Goal: Task Accomplishment & Management: Use online tool/utility

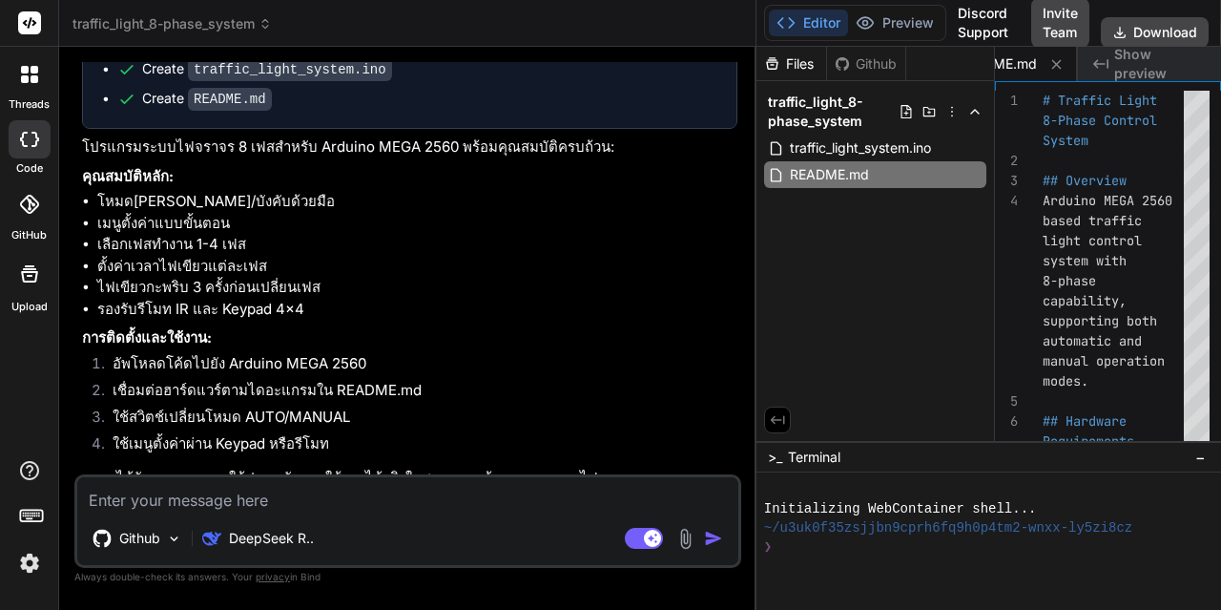
scroll to position [1049, 0]
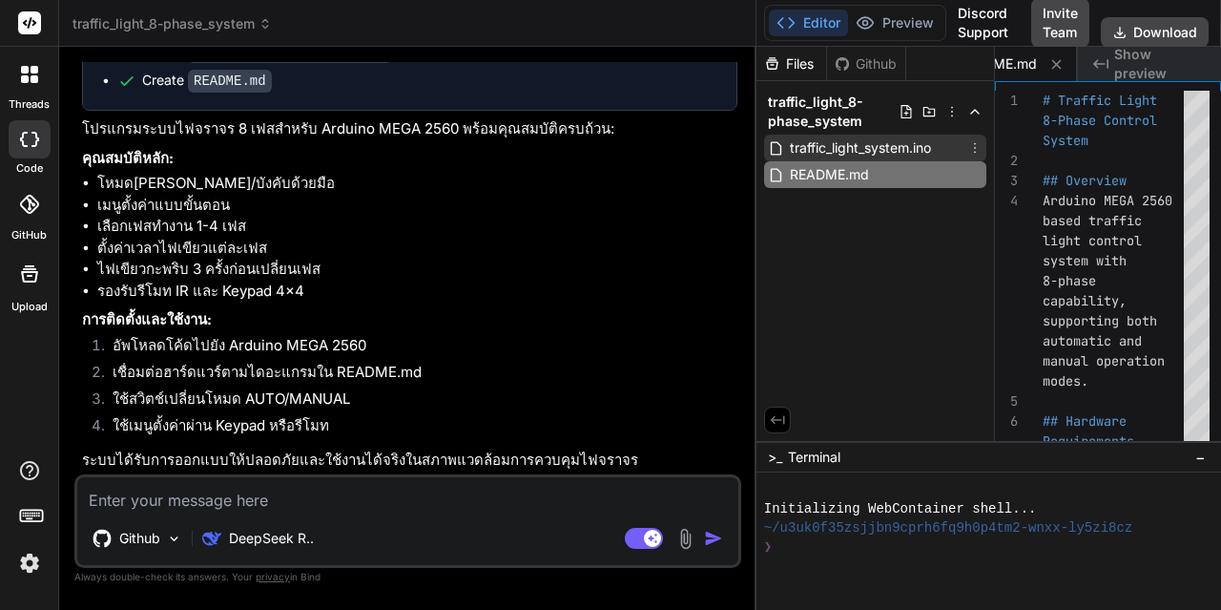
click at [858, 141] on span "traffic_light_system.ino" at bounding box center [860, 147] width 145 height 23
type textarea "lastUpdate = currentTime; } }"
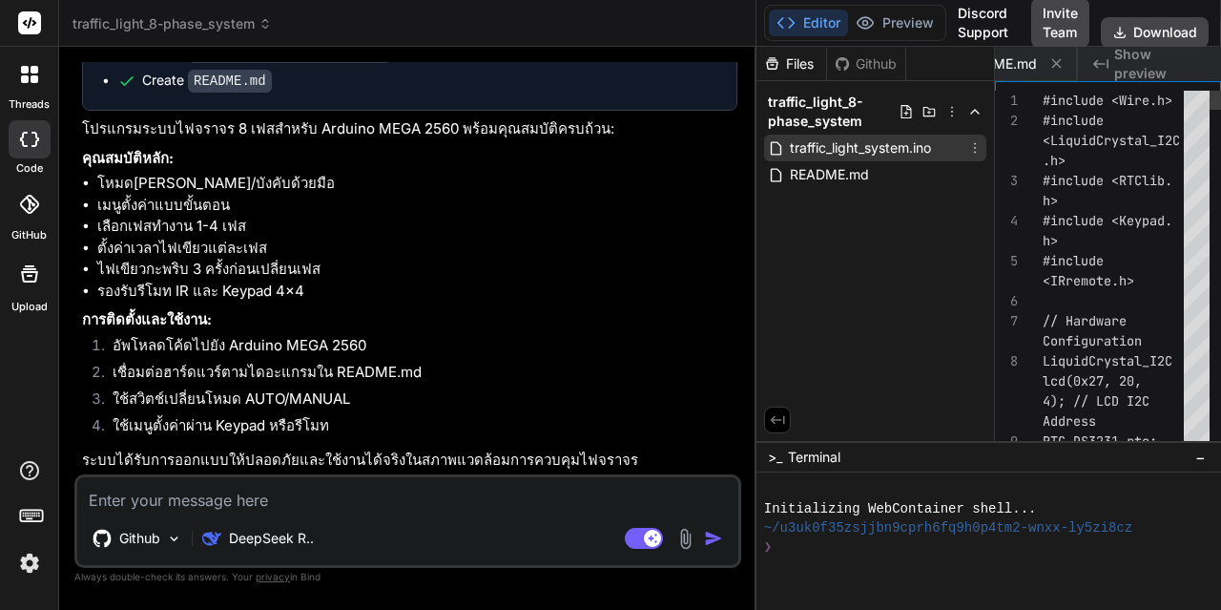
scroll to position [0, 0]
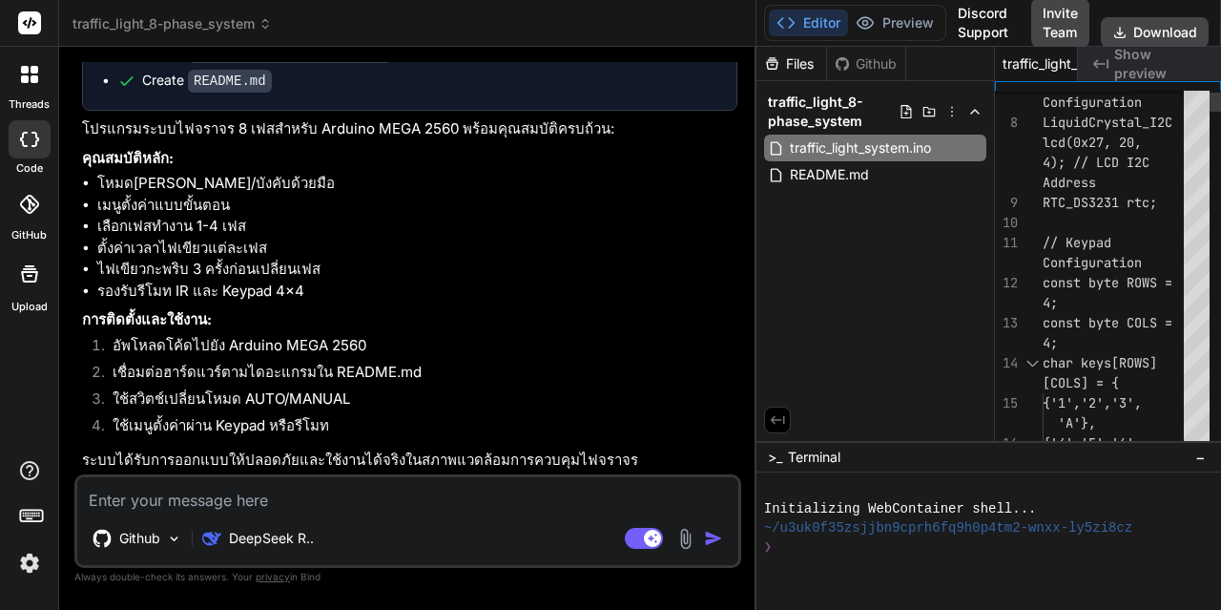
type textarea "x"
click at [795, 13] on button "Editor" at bounding box center [808, 23] width 79 height 27
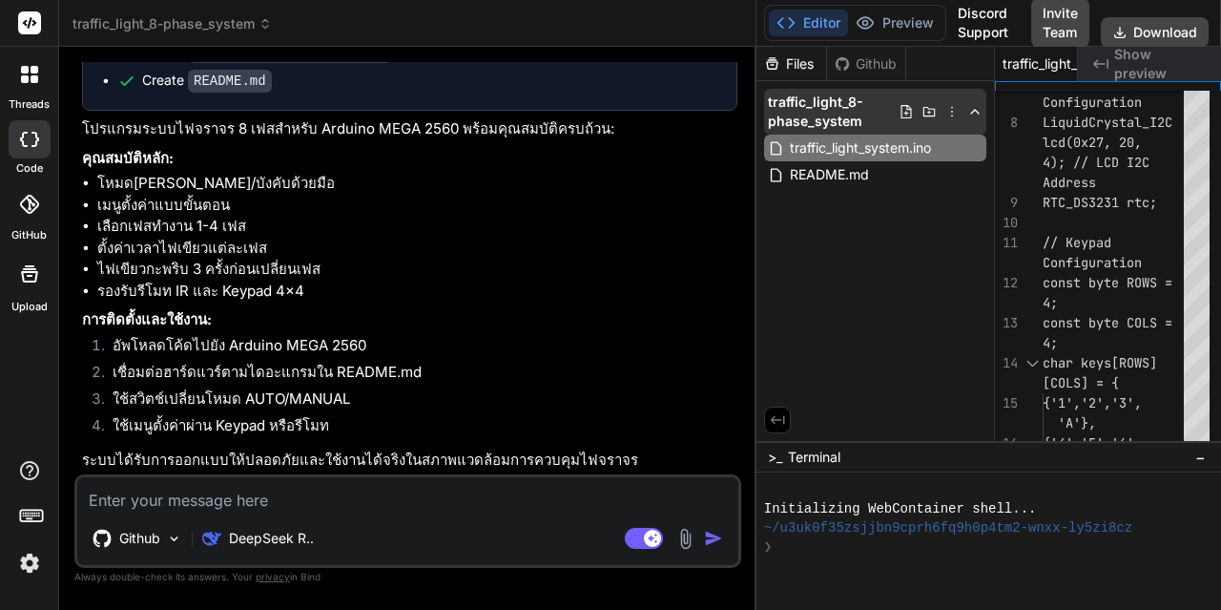
click at [821, 113] on span "traffic_light_8-phase_system" at bounding box center [833, 112] width 131 height 38
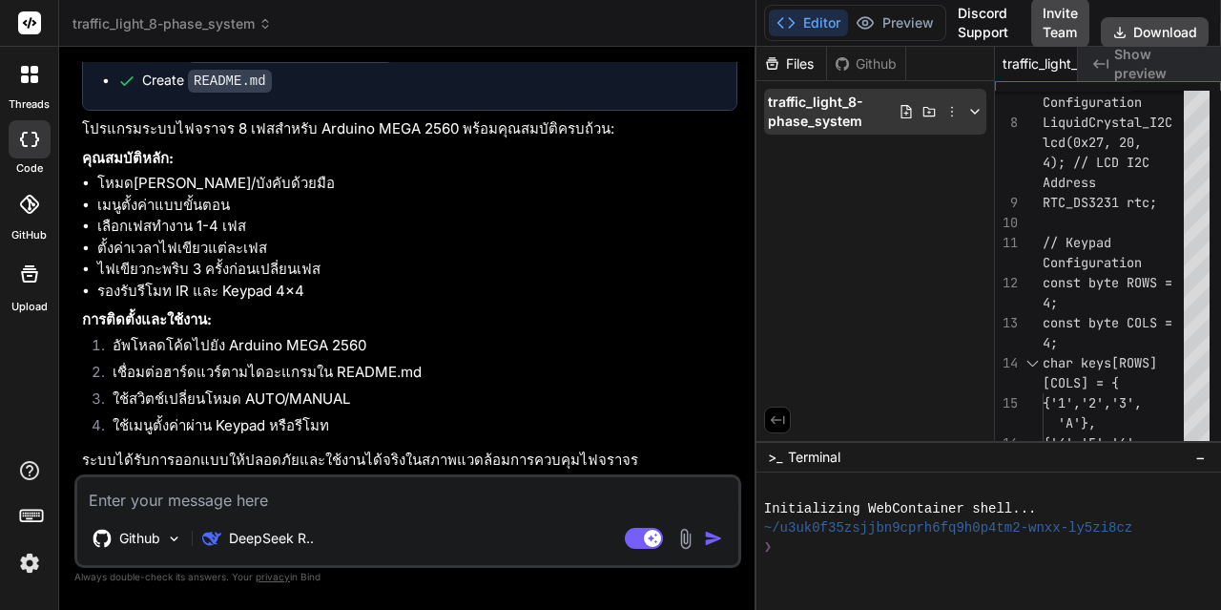
click at [951, 112] on icon at bounding box center [952, 112] width 2 height 10
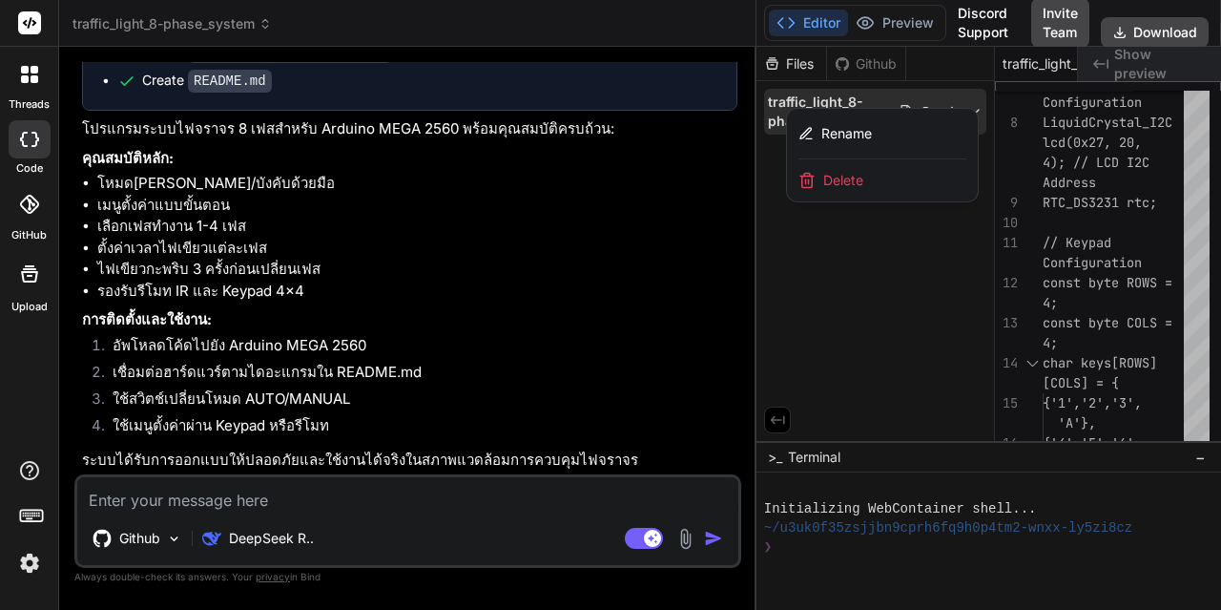
click at [917, 256] on div at bounding box center [989, 328] width 465 height 563
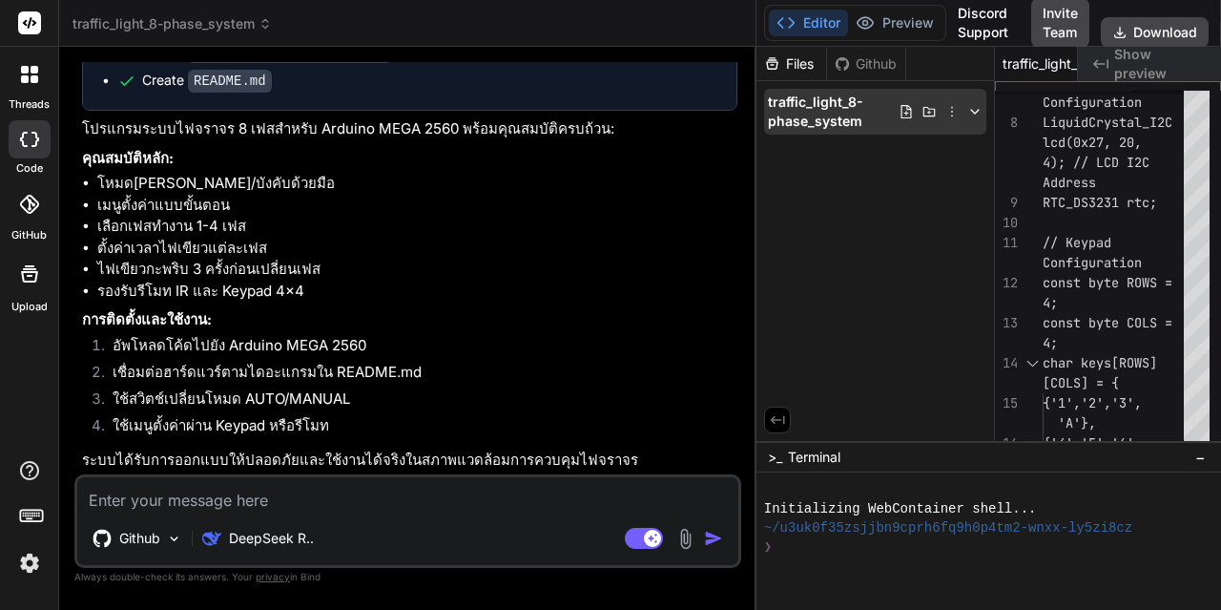
click at [902, 113] on icon at bounding box center [906, 111] width 10 height 13
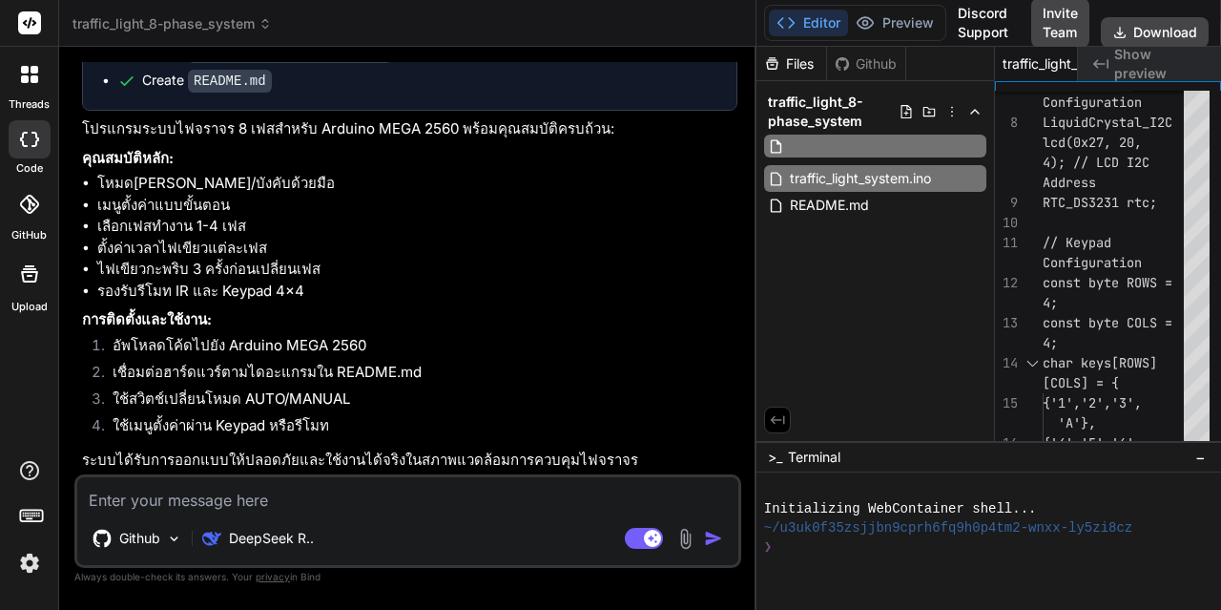
click at [902, 263] on div "Files Github traffic_light_8-phase_system traffic_light_system.ino README.md" at bounding box center [876, 244] width 239 height 394
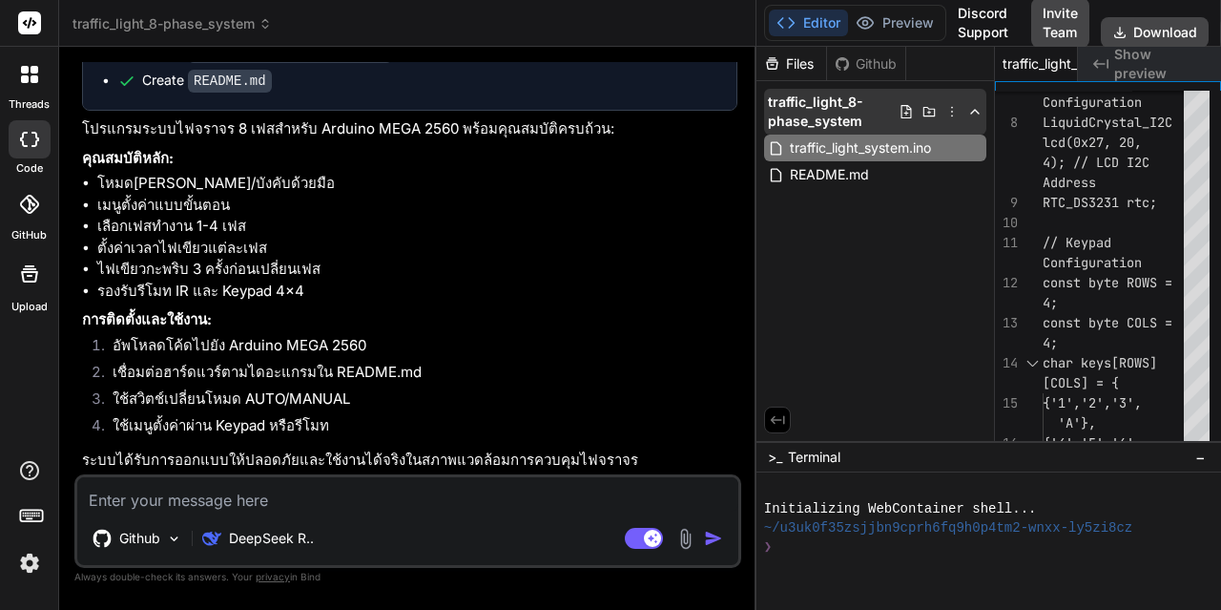
click at [931, 107] on icon at bounding box center [929, 111] width 15 height 15
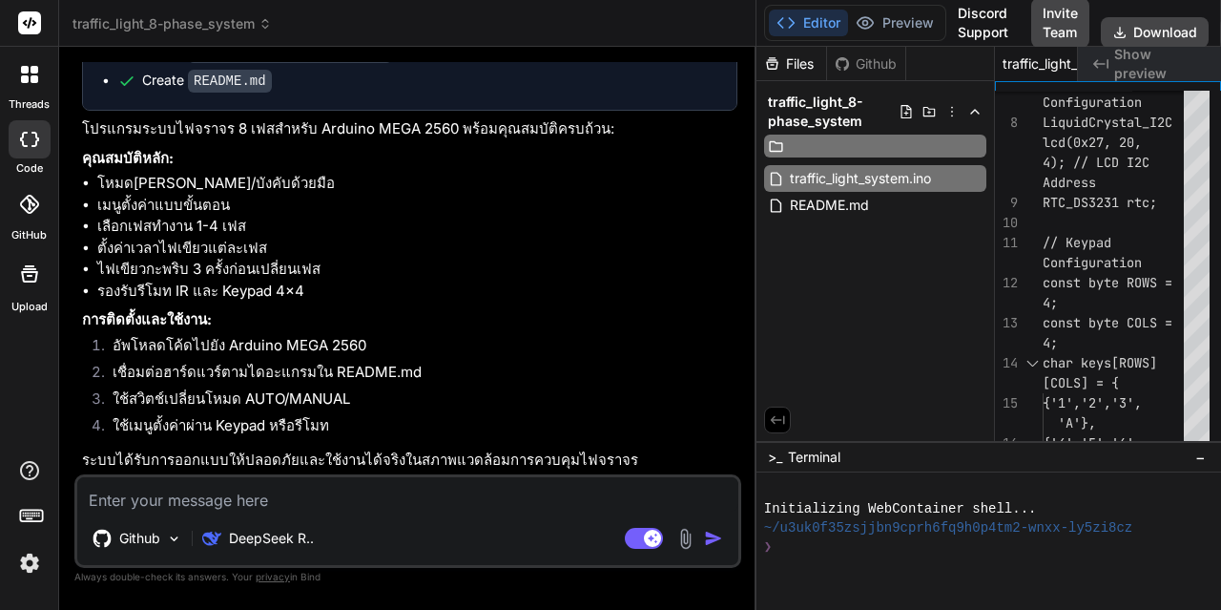
click at [932, 280] on div "Files Github traffic_light_8-phase_system traffic_light_system.ino README.md" at bounding box center [876, 244] width 239 height 394
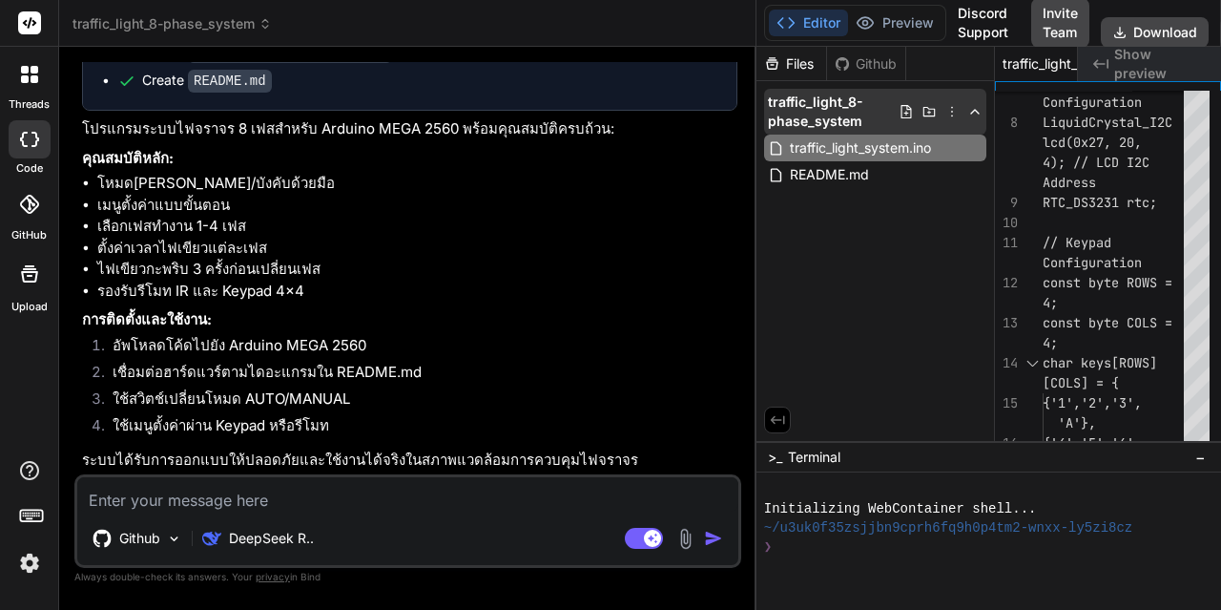
click at [973, 114] on icon at bounding box center [974, 111] width 15 height 15
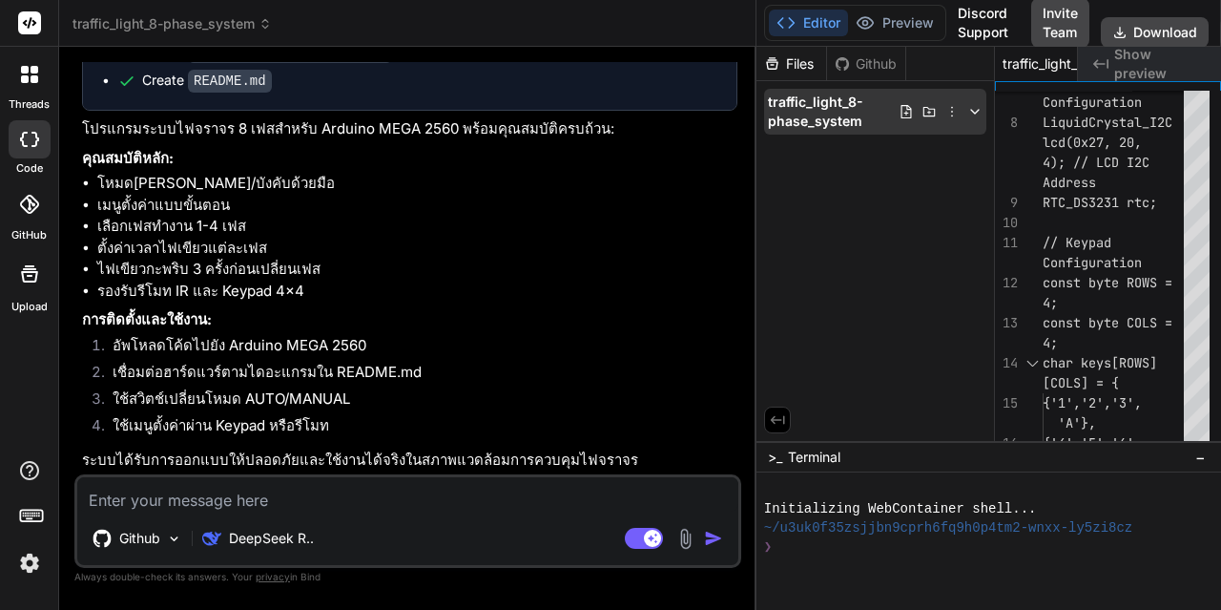
click at [972, 115] on icon at bounding box center [974, 111] width 15 height 15
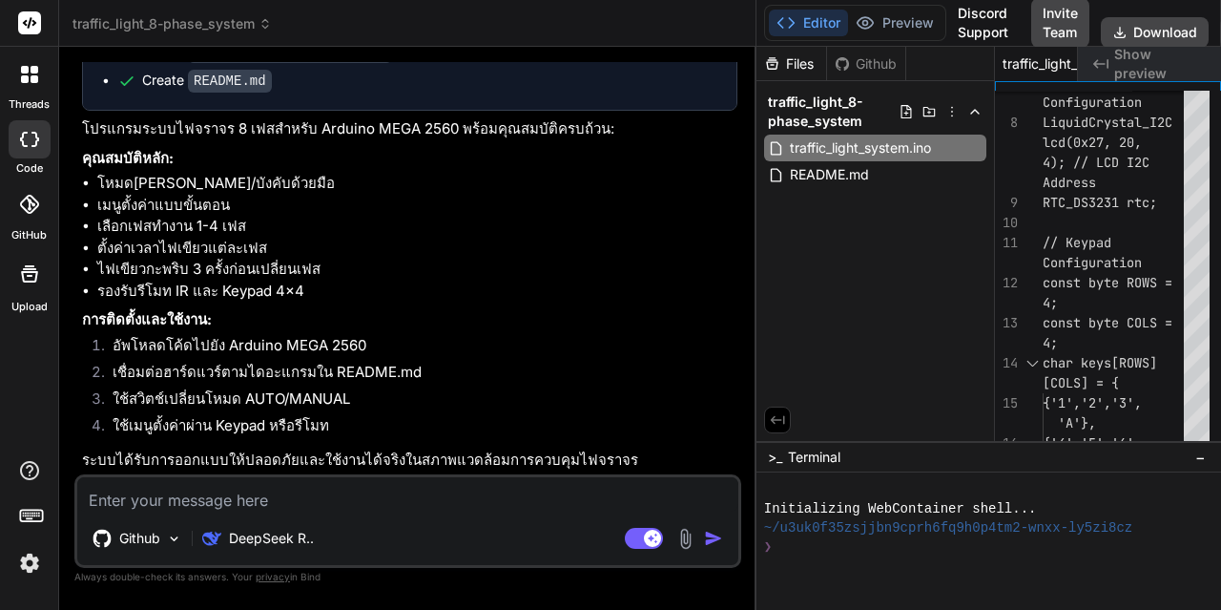
click at [258, 297] on li "รองรับรีโมท IR และ Keypad 4x4" at bounding box center [417, 292] width 640 height 22
click at [206, 501] on textarea at bounding box center [407, 494] width 661 height 34
type textarea "ต"
type textarea "x"
type textarea "ตร"
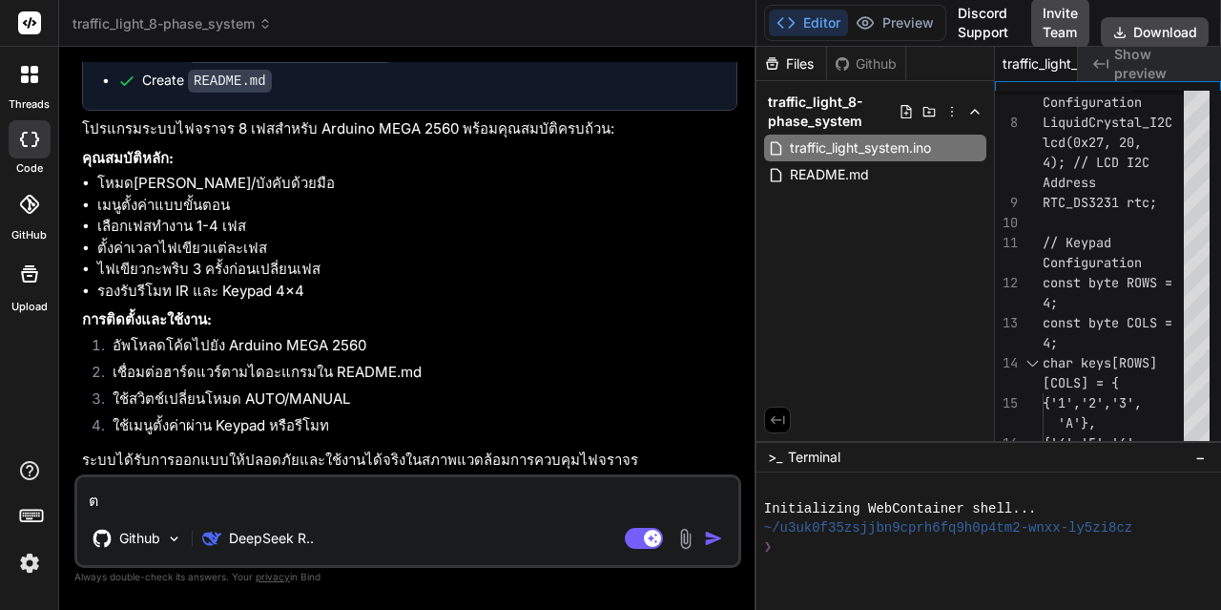
type textarea "x"
type textarea "ตรว"
type textarea "x"
type textarea "ตรวจ"
type textarea "x"
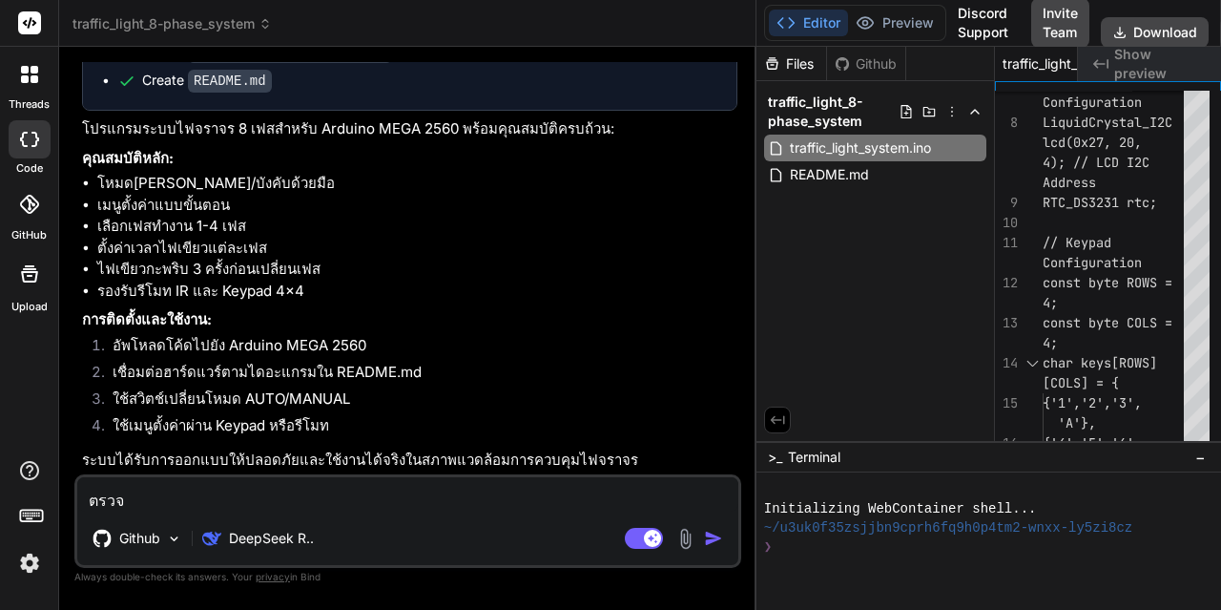
type textarea "ตรวจส"
type textarea "x"
type textarea "ตรวจสอ"
type textarea "x"
type textarea "ตรวจสอบ"
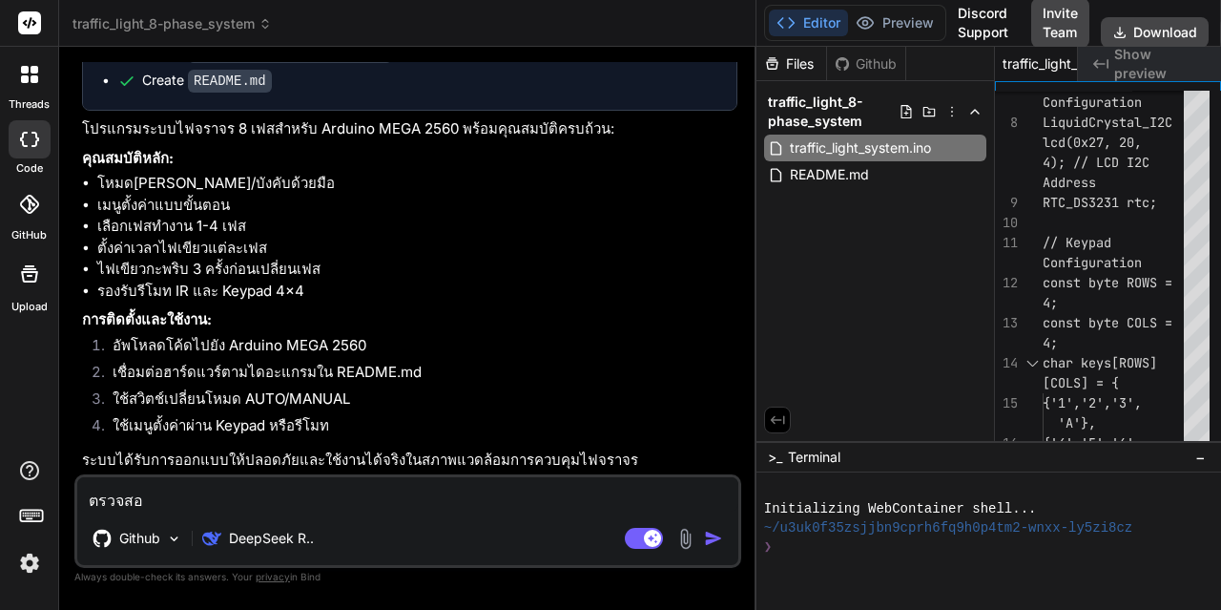
type textarea "x"
type textarea "ตรวจสอบแ"
type textarea "x"
type textarea "ตรวจสอบแล"
type textarea "x"
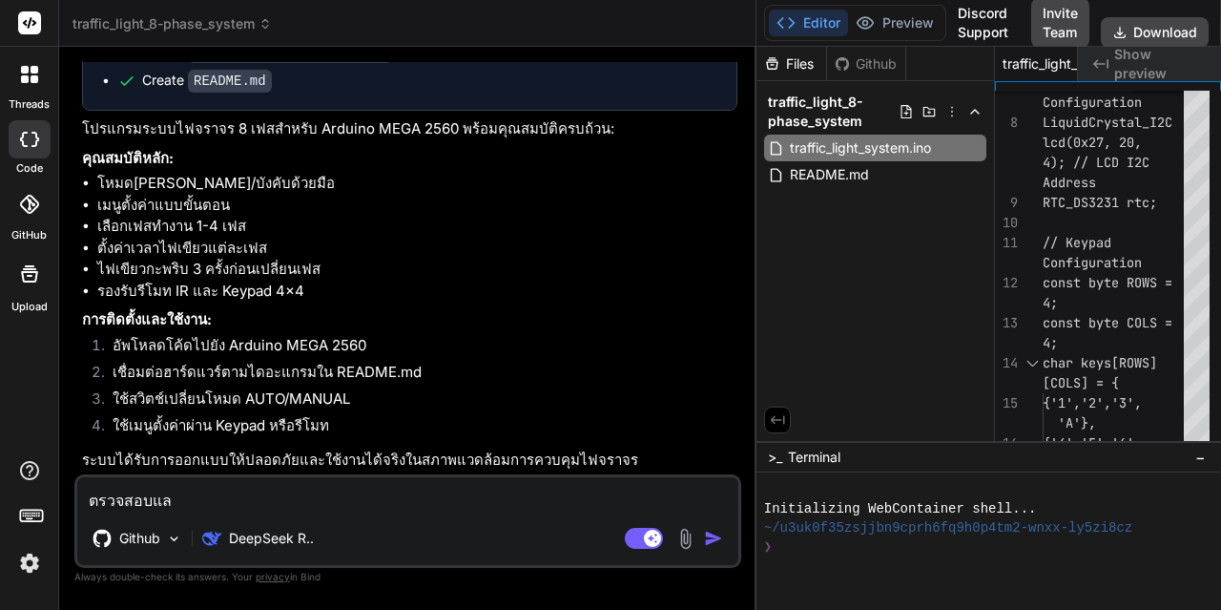
type textarea "ตรวจสอบและ"
type textarea "x"
type textarea "ตรวจสอบและเ"
type textarea "x"
type textarea "ตรวจสอบและเพ"
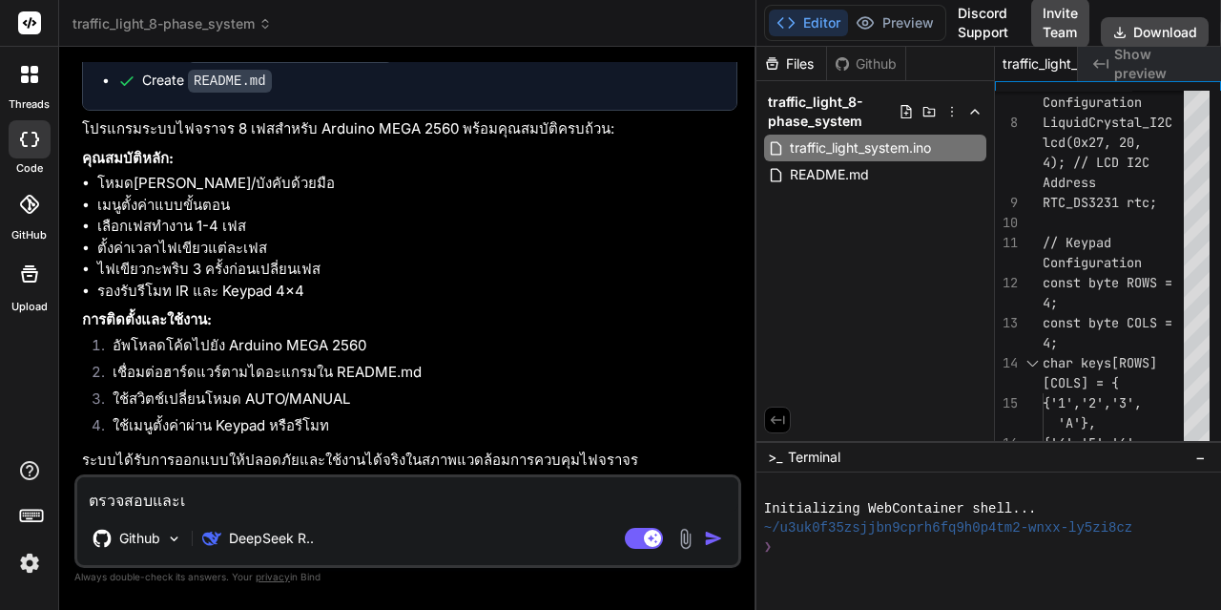
type textarea "x"
type textarea "ตรวจสอบและเพิ"
type textarea "x"
type textarea "ตรวจสอบและเพิ่"
type textarea "x"
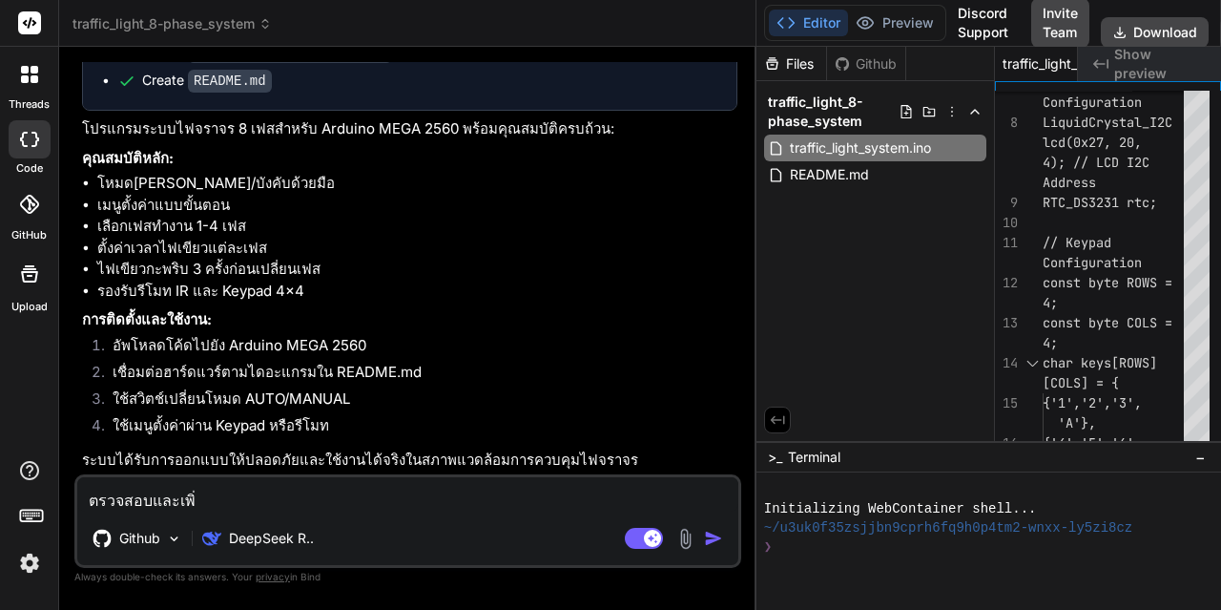
type textarea "ตรวจสอบและ[PERSON_NAME]"
type textarea "x"
type textarea "ตรวจสอบและ[PERSON_NAME]ส"
type textarea "x"
type textarea "ตรวจสอบและ[PERSON_NAME]ส่"
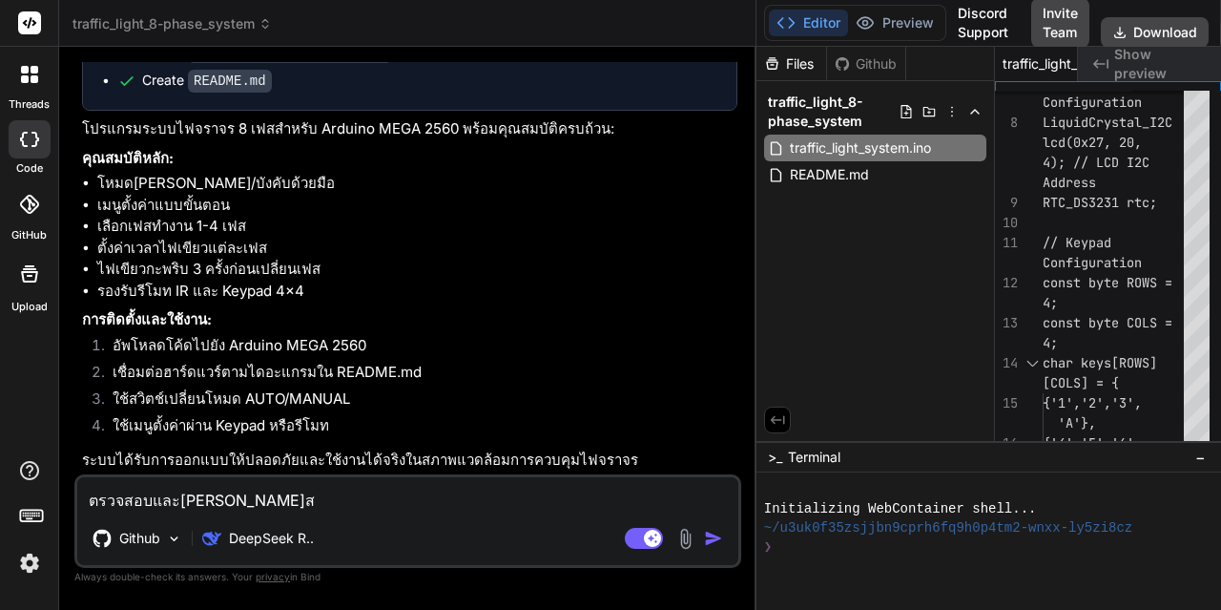
type textarea "x"
type textarea "ตรวจสอบและ[PERSON_NAME]ส่ว"
type textarea "x"
type textarea "ตรวจสอบและ[PERSON_NAME]ส่วน"
type textarea "x"
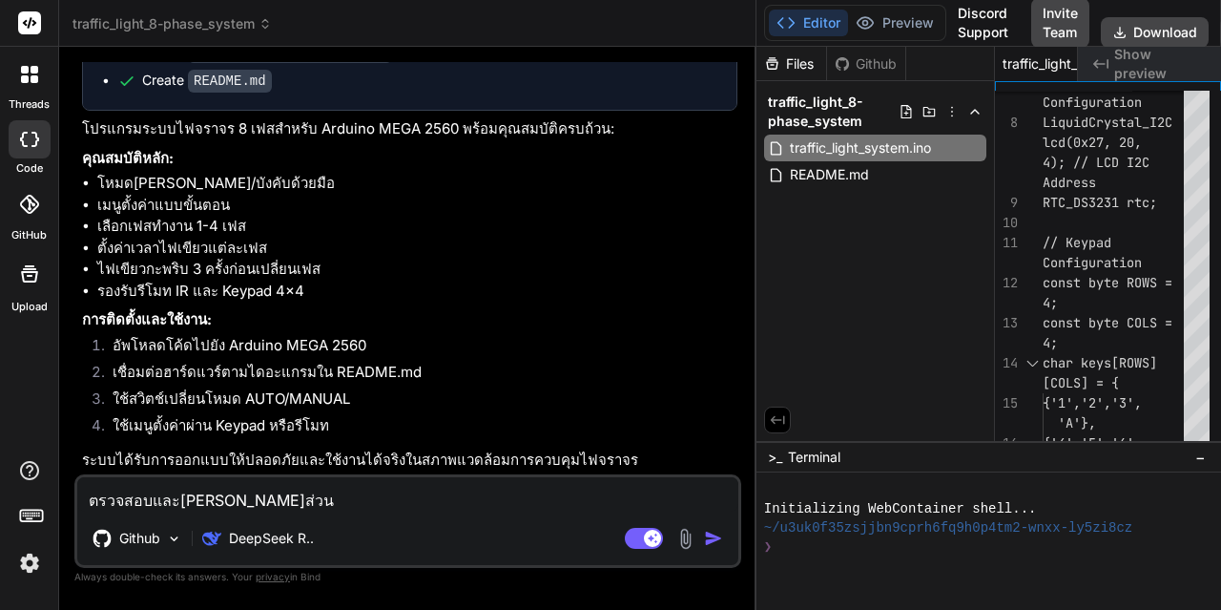
type textarea "ตรวจสอบและ[PERSON_NAME]ส่วนก"
type textarea "x"
type textarea "ตรวจสอบและ[PERSON_NAME]ส่วนกา"
type textarea "x"
type textarea "ตรวจสอบและ[PERSON_NAME]ส่วนการ"
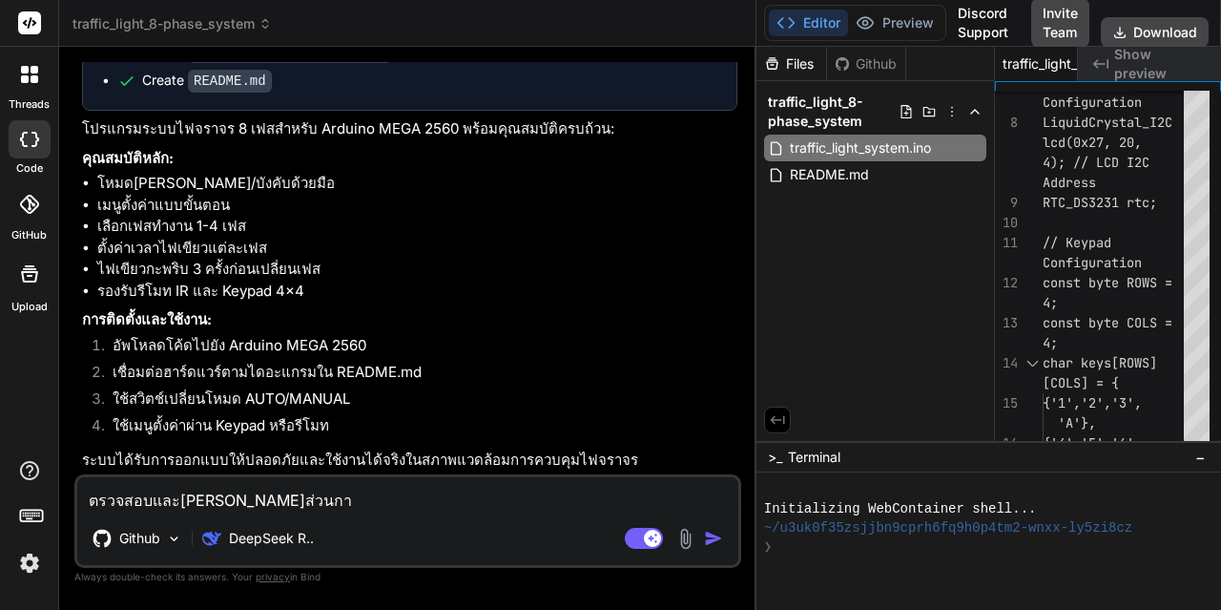
type textarea "x"
type textarea "ตรวจสอบและ[PERSON_NAME]ส่วนการท"
type textarea "x"
type textarea "ตรวจสอบและ[PERSON_NAME]ส่วนการทำ"
type textarea "x"
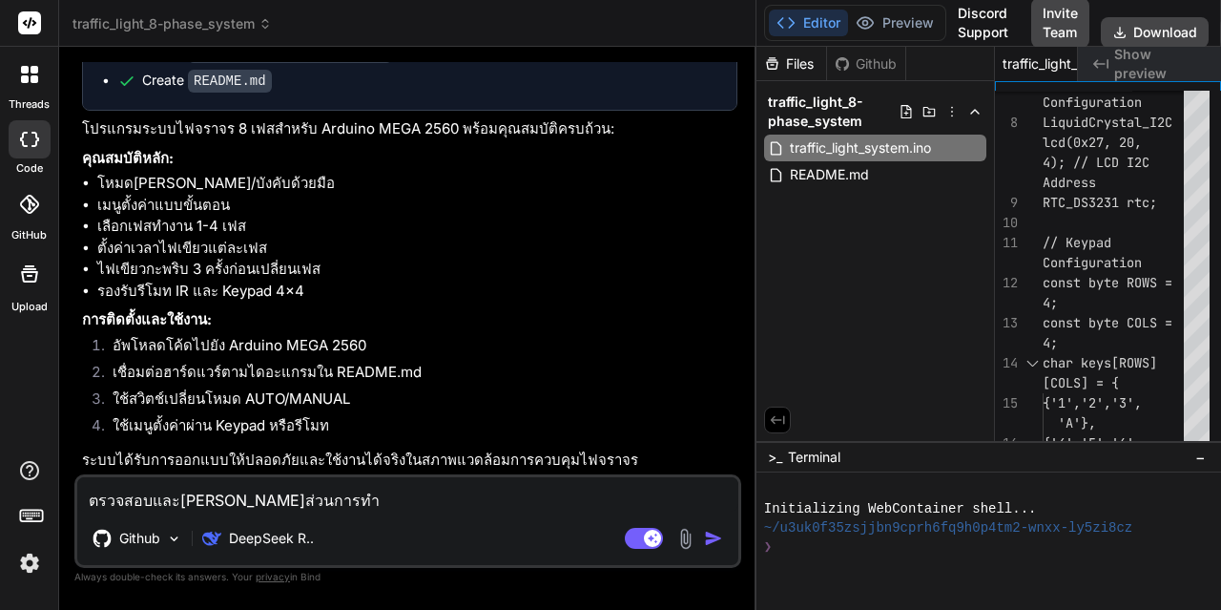
type textarea "ตรวจสอบและ[PERSON_NAME]ส่วนการทำง"
type textarea "x"
type textarea "ตรวจสอบและ[PERSON_NAME]ส่วนการทำงา"
type textarea "x"
type textarea "ตรวจสอบและ[PERSON_NAME]ส่วนการทำงาน"
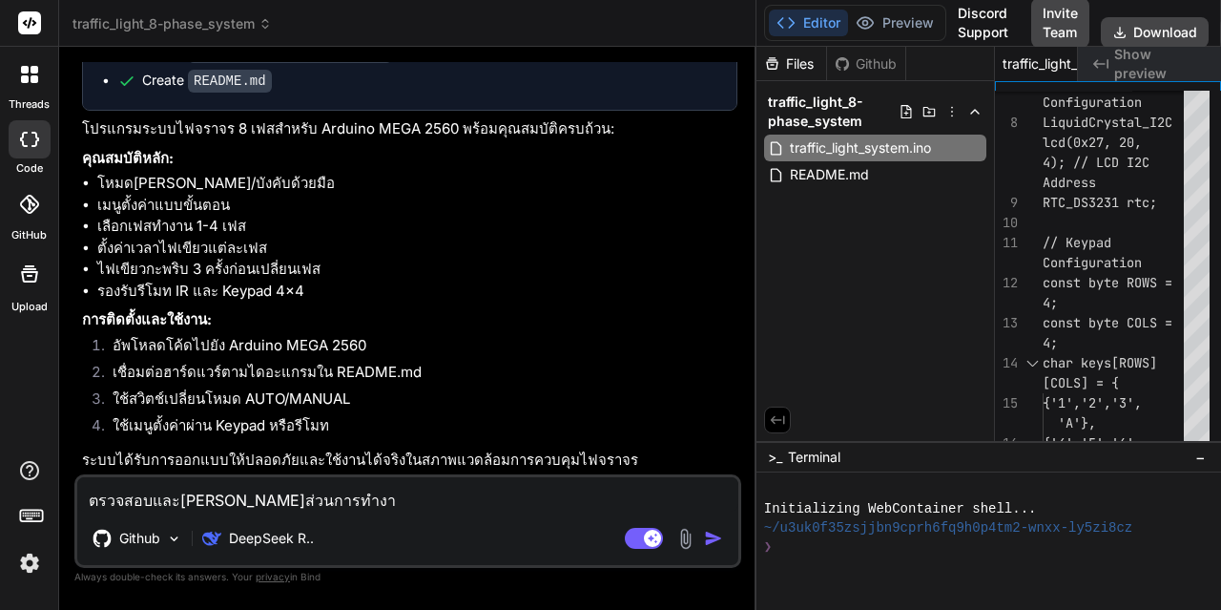
type textarea "x"
type textarea "ตรวจสอบและ[PERSON_NAME]ส่วนการทำงานห"
type textarea "x"
type textarea "ตรวจสอบและ[PERSON_NAME]ส่วนการทำงานหร"
type textarea "x"
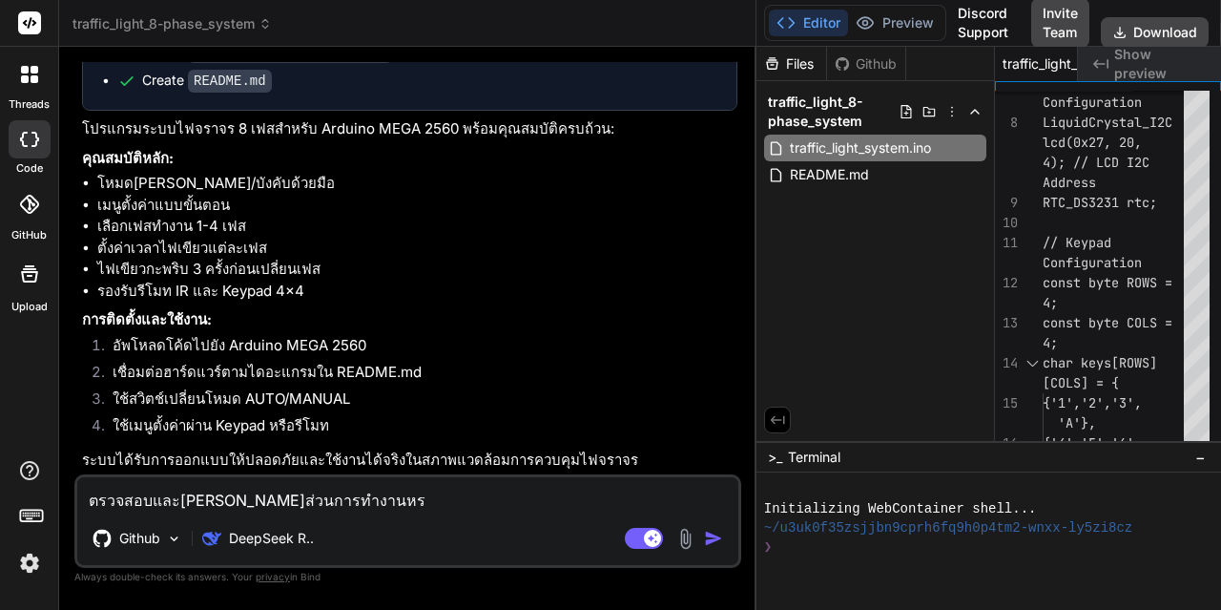
type textarea "ตรวจสอบและ[PERSON_NAME]ส่วนการทำงานหรื"
type textarea "x"
type textarea "ตรวจสอบและ[PERSON_NAME]ส่วนการทำงานหรือ"
type textarea "x"
type textarea "ตรวจสอบและ[PERSON_NAME]ส่วนการทำงานหรือฟ"
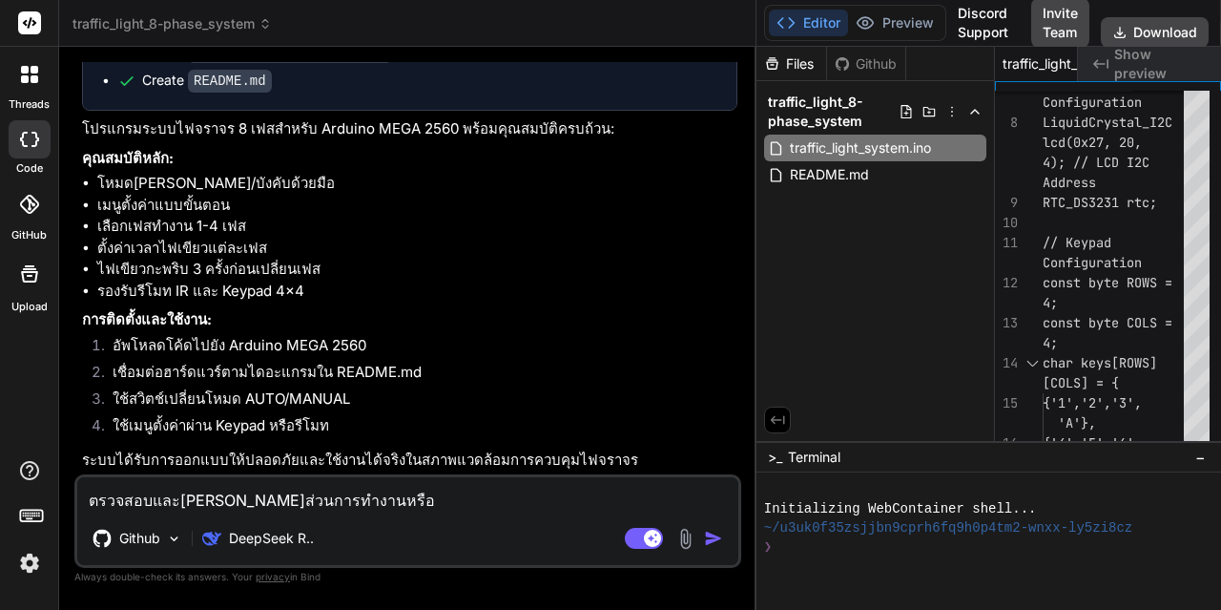
type textarea "x"
type textarea "ตรวจสอบและ[PERSON_NAME]ส่วนการทำงานหรือฟั"
type textarea "x"
type textarea "ตรวจสอบและ[PERSON_NAME]ส่วนการทำงานหรือฟัง"
type textarea "x"
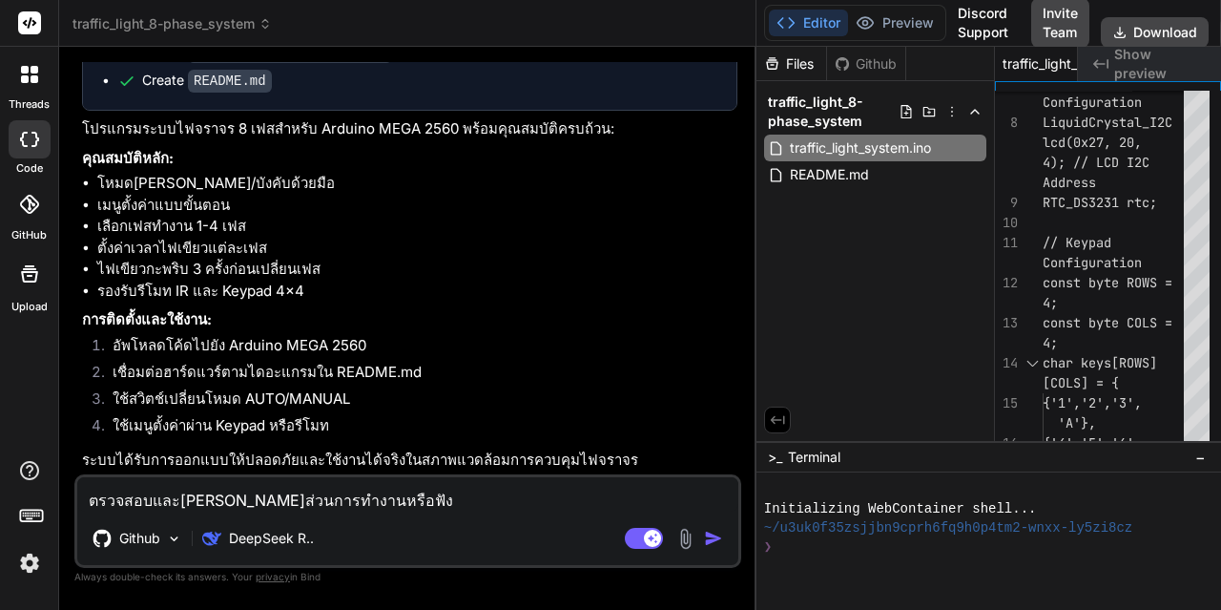
type textarea "ตรวจสอบและ[PERSON_NAME]ส่วนการทำงานหรือฟังด"
type textarea "x"
type textarea "ตรวจสอบและ[PERSON_NAME]ส่วนการทำงานหรือฟัง"
type textarea "x"
type textarea "ตรวจสอบและ[PERSON_NAME]ส่วนการทำงานหรือฟังก"
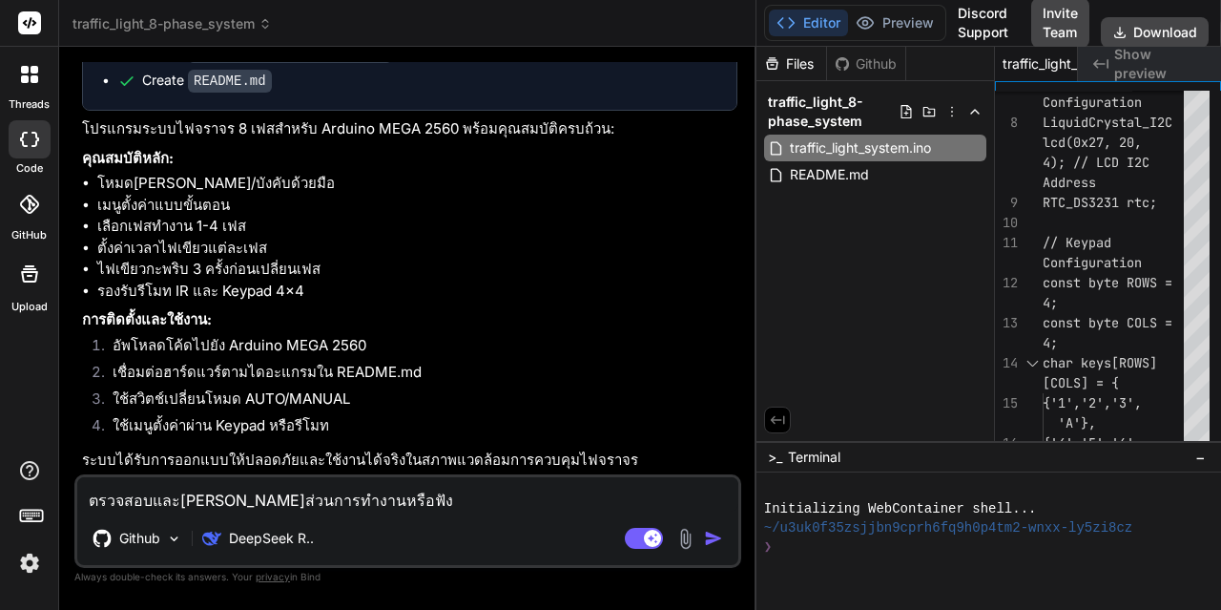
type textarea "x"
type textarea "ตรวจสอบและ[PERSON_NAME]ส่วนการทำงานหรือฟังก์"
type textarea "x"
type textarea "ตรวจสอบและ[PERSON_NAME]ส่วนการทำงานหรือฟังก์ช"
type textarea "x"
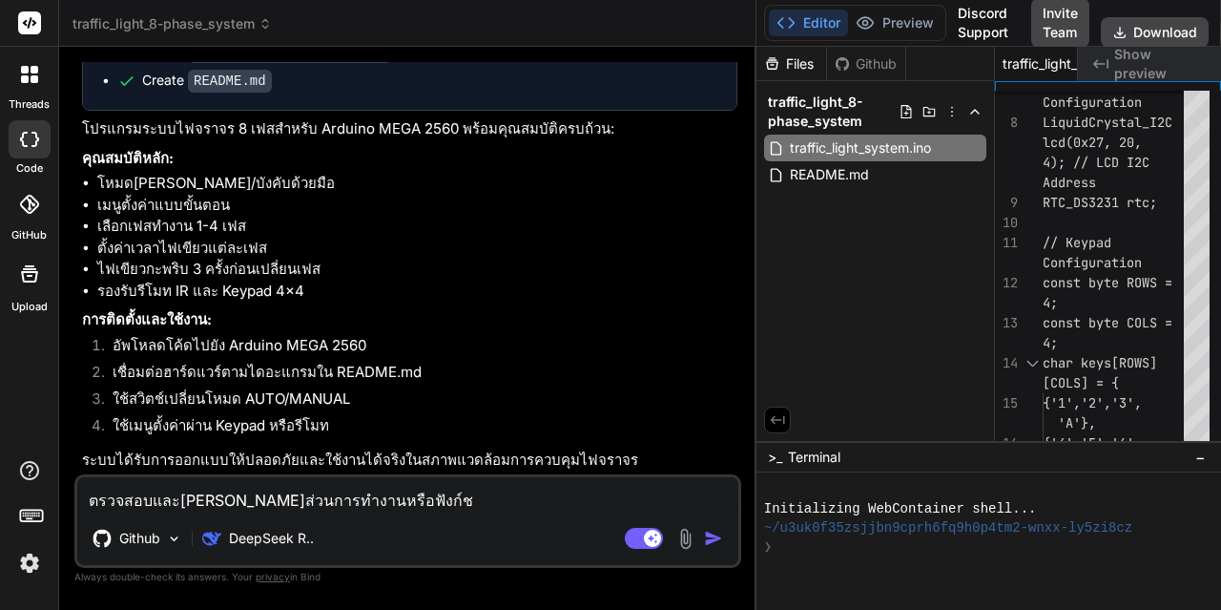
type textarea "ตรวจสอบและ[PERSON_NAME]ส่วนการทำงานหรือฟังก์ชั"
type textarea "x"
type textarea "ตรวจสอบและ[PERSON_NAME]ส่วนการทำงานหรือฟังก์ชัน"
type textarea "x"
type textarea "ตรวจสอบและ[PERSON_NAME]ส่วนการทำงานหรือฟังก์ชันค"
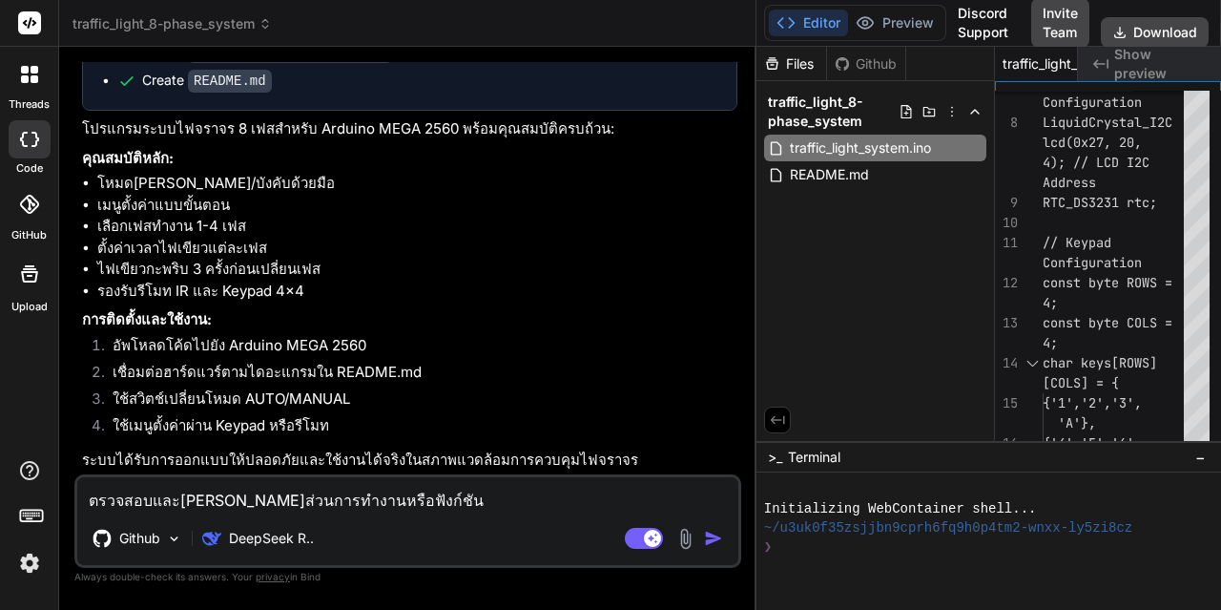
type textarea "x"
type textarea "ตรวจสอบและ[PERSON_NAME]ส่วนการทำงานหรือฟังก์ชันคว"
type textarea "x"
type textarea "ตรวจสอบและ[PERSON_NAME]ส่วนการทำงานหรือฟังก์ชันควบ"
type textarea "x"
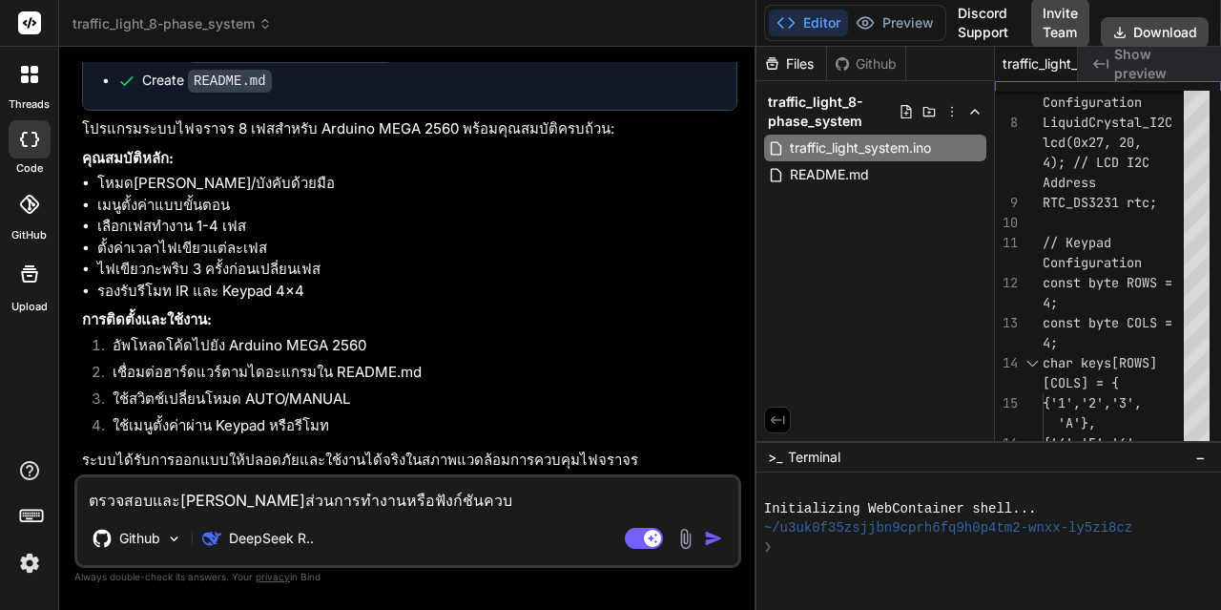
type textarea "ตรวจสอบและ[PERSON_NAME]ส่วนการทำงานหรือฟังก์ชันควบค"
type textarea "x"
type textarea "ตรวจสอบและ[PERSON_NAME]ส่วนการทำงานหรือฟังก์ชันควบคุ"
type textarea "x"
type textarea "ตรวจสอบและ[PERSON_NAME]ส่วนการทำงานหรือฟังก์ชันควบคุม"
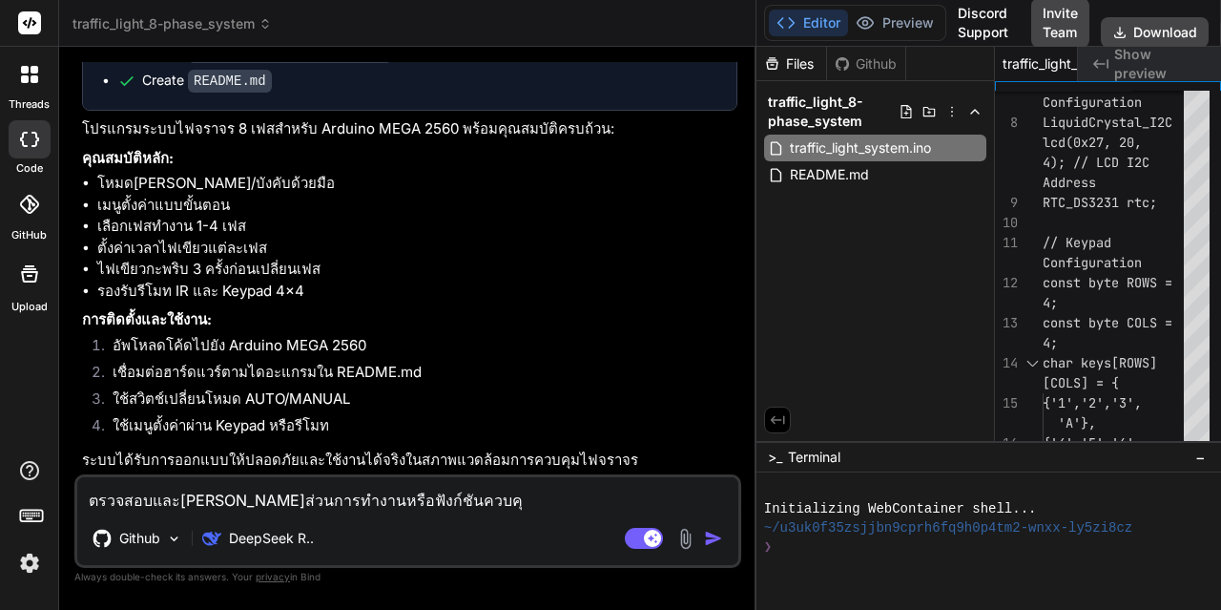
type textarea "x"
type textarea "ตรวจสอบและ[PERSON_NAME]ส่วนการทำงานหรือฟังก์ชันควบคุมแ"
type textarea "x"
type textarea "ตรวจสอบและ[PERSON_NAME]ส่วนการทำงานหรือฟังก์ชันควบคุมแต"
type textarea "x"
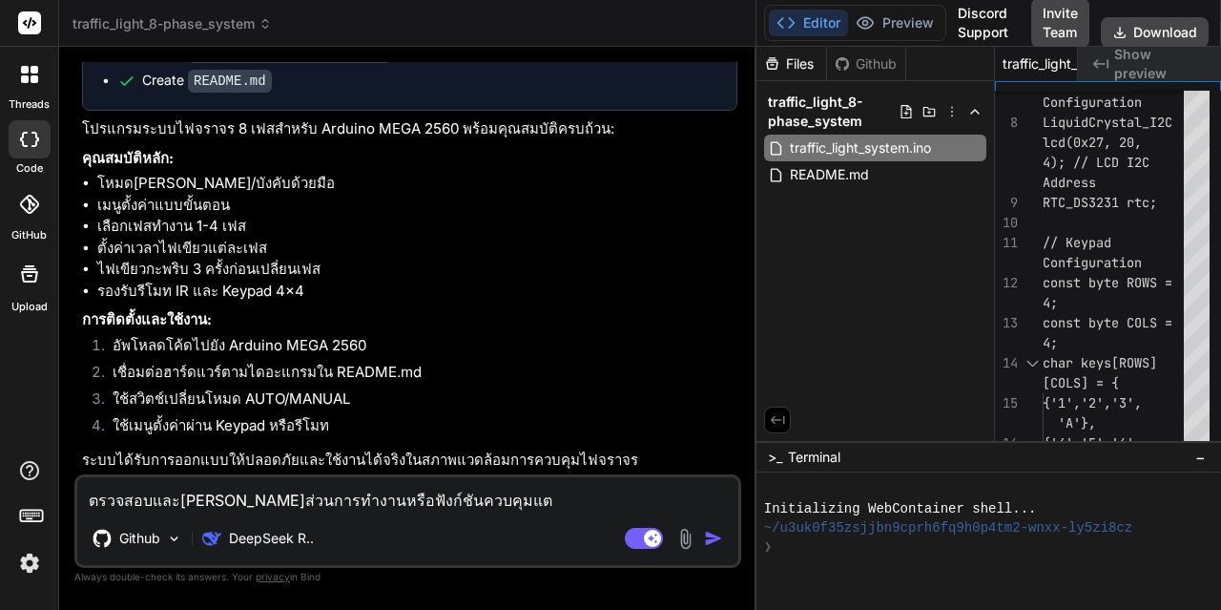
type textarea "ตรวจสอบและ[PERSON_NAME]ส่วนการทำงานหรือฟังก์ชันควบคุมแต่"
type textarea "x"
type textarea "ตรวจสอบและ[PERSON_NAME]ส่วนการทำงานหรือฟังก์ชันควบคุมแต่ล"
type textarea "x"
type textarea "ตรวจสอบและ[PERSON_NAME]ส่วนการทำงานหรือฟังก์ชันควบคุมแต่ละ"
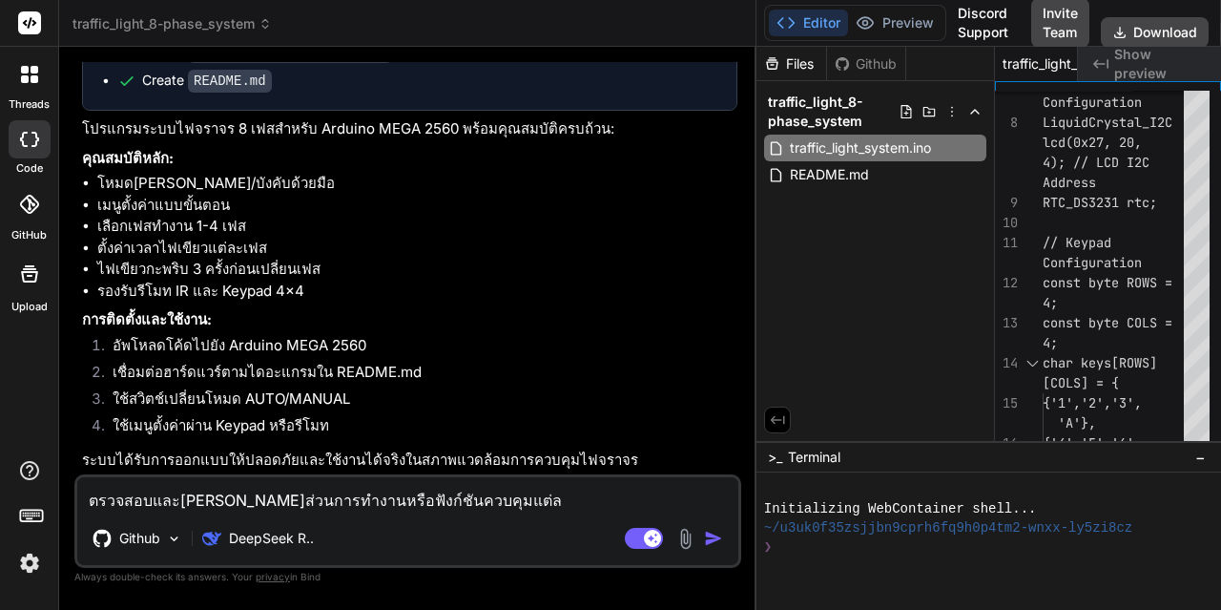
type textarea "x"
type textarea "ตรวจสอบและ[PERSON_NAME]ส่วนการทำงานหรือฟังก์ชันควบคุมแต่ละก"
type textarea "x"
type textarea "ตรวจสอบและ[PERSON_NAME]ส่วนการทำงานหรือฟังก์ชันควบคุมแต่ละกา"
type textarea "x"
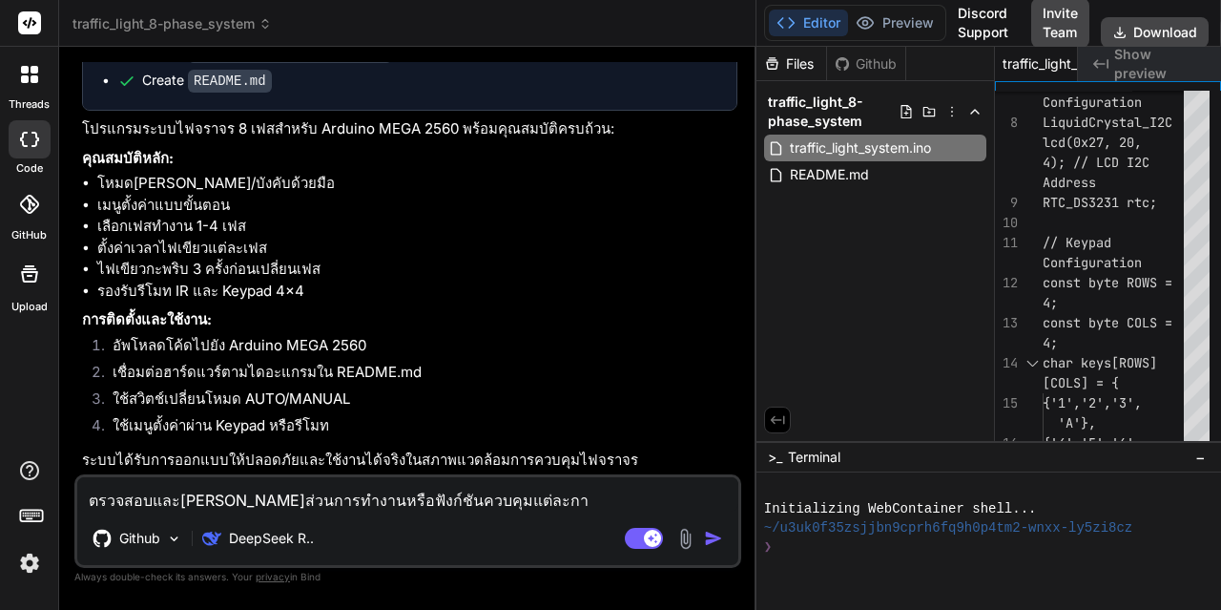
type textarea "ตรวจสอบและ[PERSON_NAME]ส่วนการทำงานหรือฟังก์ชันควบคุมแต่ละการ"
type textarea "x"
type textarea "ตรวจสอบและ[PERSON_NAME]ส่วนการทำงานหรือฟังก์ชันควบคุมแต่ละการท"
type textarea "x"
type textarea "ตรวจสอบและ[PERSON_NAME]ส่วนการทำงานหรือฟังก์ชันควบคุมแต่ละการทำ"
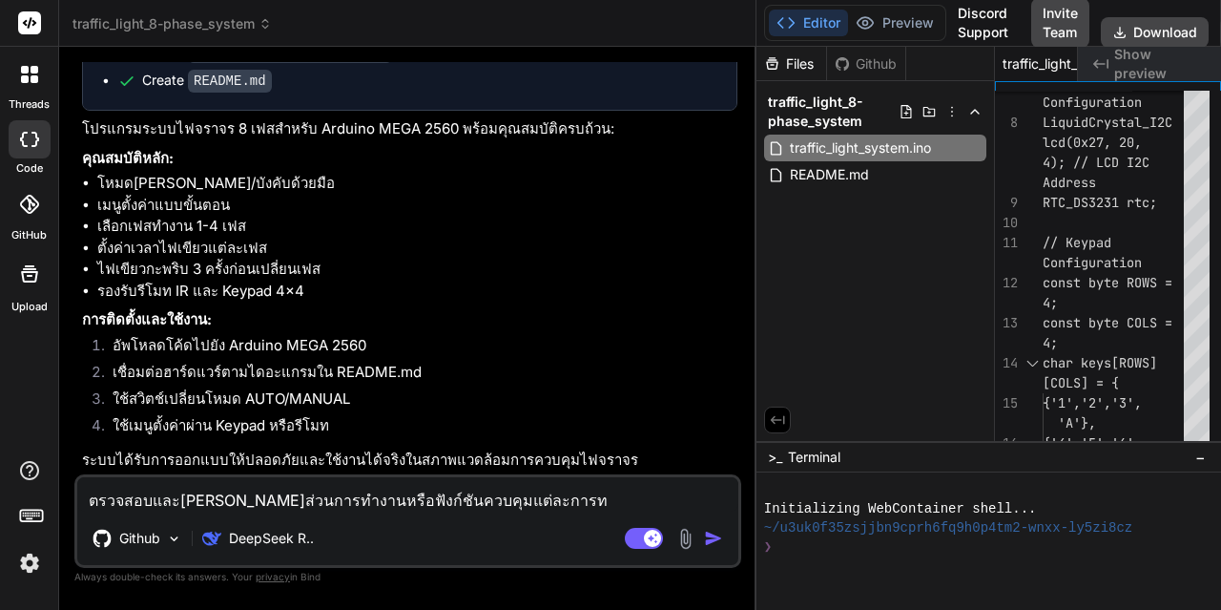
type textarea "x"
type textarea "ตรวจสอบและ[PERSON_NAME]ส่วนการทำงานหรือฟังก์ชันควบคุมแต่ละการทำง"
type textarea "x"
type textarea "ตรวจสอบและ[PERSON_NAME]ส่วนการทำงานหรือฟังก์ชันควบคุมแต่ละการทำงา"
type textarea "x"
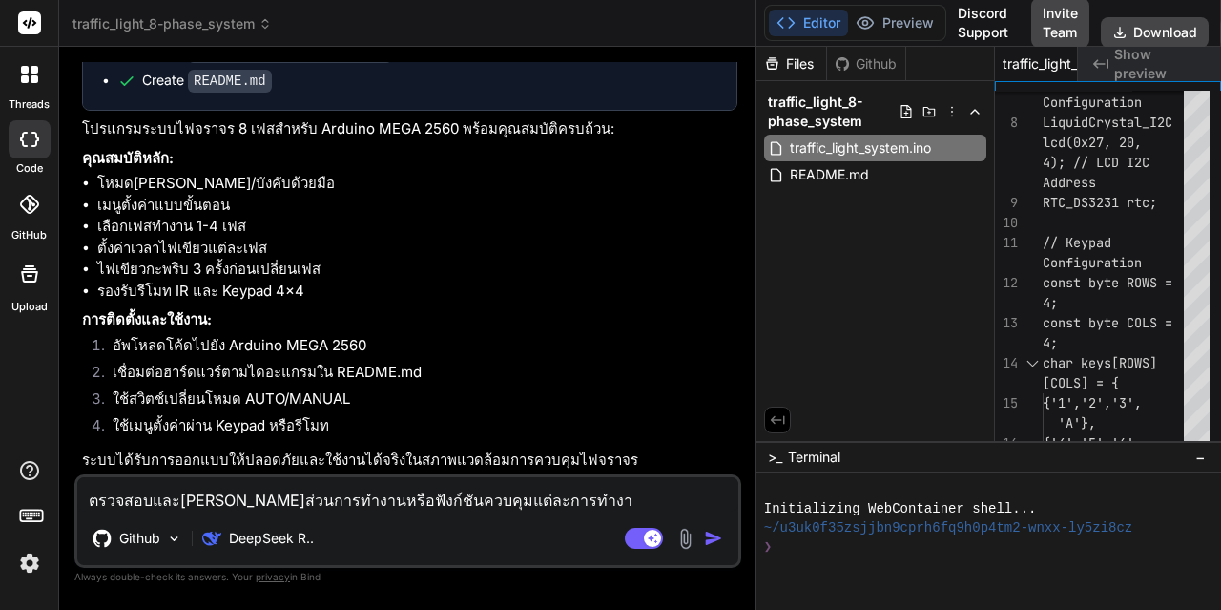
type textarea "ตรวจสอบและ[PERSON_NAME]ส่วนการทำงานหรือฟังก์ชันควบคุมแต่ละการทำงาน"
type textarea "x"
type textarea "ตรวจสอบและ[PERSON_NAME]ส่วนการทำงานหรือฟังก์ชันควบคุมแต่ละการทำงานเ"
type textarea "x"
type textarea "ตรวจสอบและ[PERSON_NAME]ส่วนการทำงานหรือฟังก์ชันควบคุมแต่ละการทำงานเข"
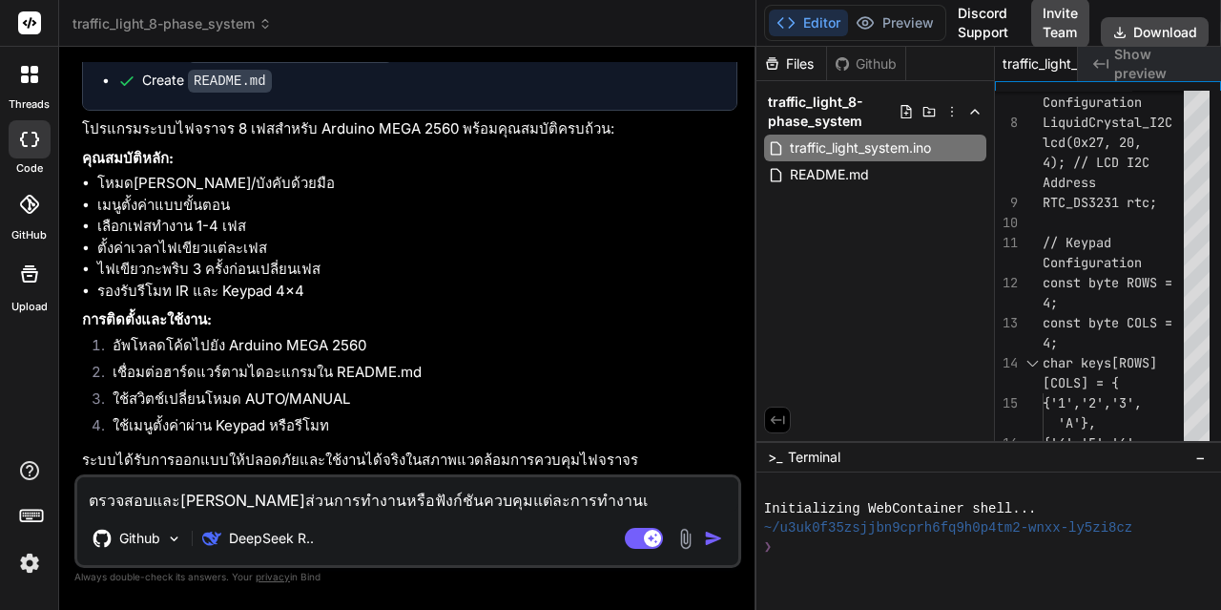
type textarea "x"
type textarea "ตรวจสอบและ[PERSON_NAME]ส่วนการทำงานหรือฟังก์ชันควบคุมแต่ละการทำงานเข้"
type textarea "x"
type textarea "ตรวจสอบและ[PERSON_NAME]ส่วนการทำงานหรือฟังก์ชันควบคุมแต่ละการทำงานเข้า"
type textarea "x"
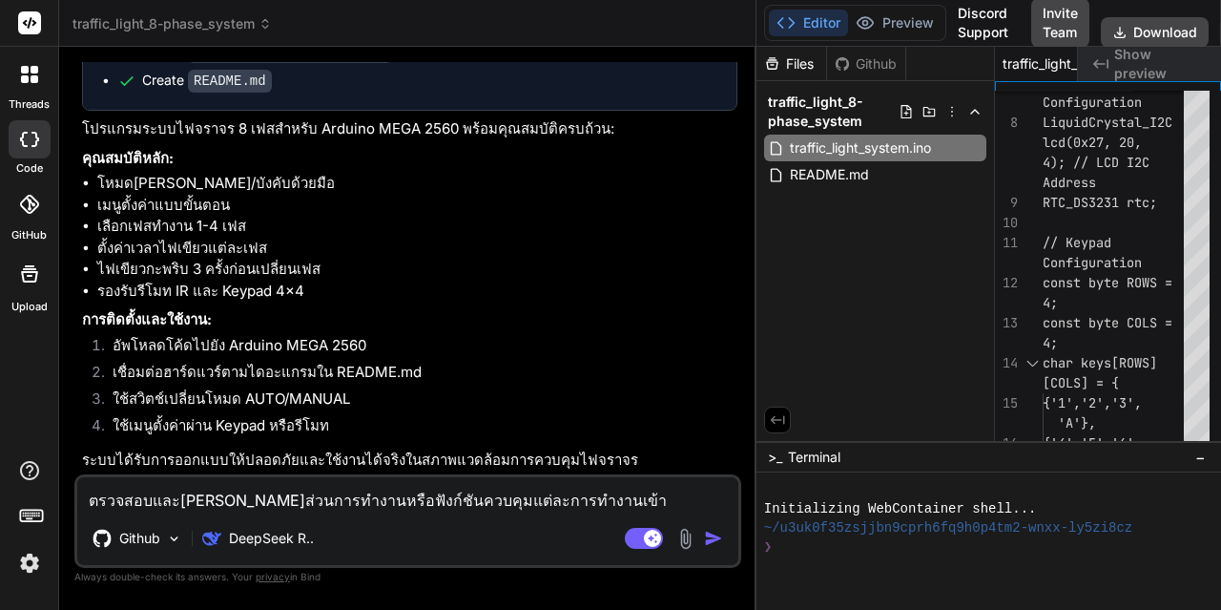
type textarea "ตรวจสอบและ[PERSON_NAME]ส่วนการทำงานหรือฟังก์ชันควบคุมแต่ละการทำงานเข้าไ"
type textarea "x"
type textarea "ตรวจสอบและ[PERSON_NAME]ส่วนการทำงานหรือฟังก์ชันควบคุมแต่ละการทำงานเข้าไป"
type textarea "x"
type textarea "ตรวจสอบและ[PERSON_NAME]ส่วนการทำงานหรือฟังก์ชันควบคุมแต่ละการทำงานเข้าไปท"
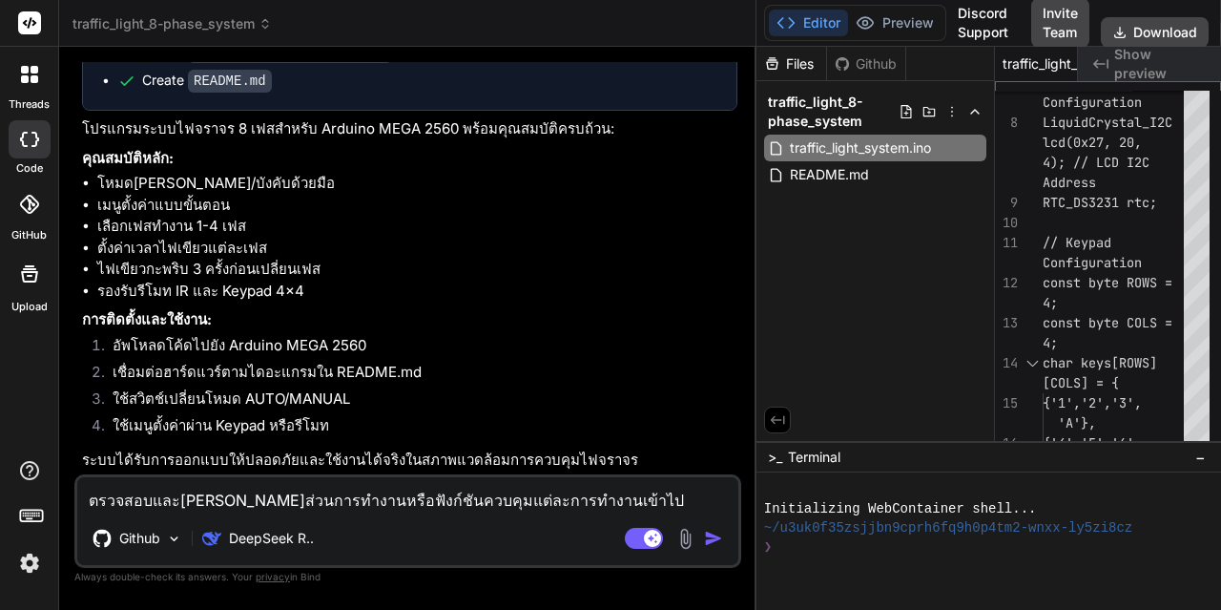
type textarea "x"
type textarea "ตรวจสอบและ[PERSON_NAME]ส่วนการทำงานหรือฟังก์ชันควบคุมแต่ละการทำงานเข้าไปทั"
type textarea "x"
type textarea "ตรวจสอบและ[PERSON_NAME]ส่วนการทำงานหรือฟังก์ชันควบคุมแต่ละการทำงานเข้าไปทั้"
type textarea "x"
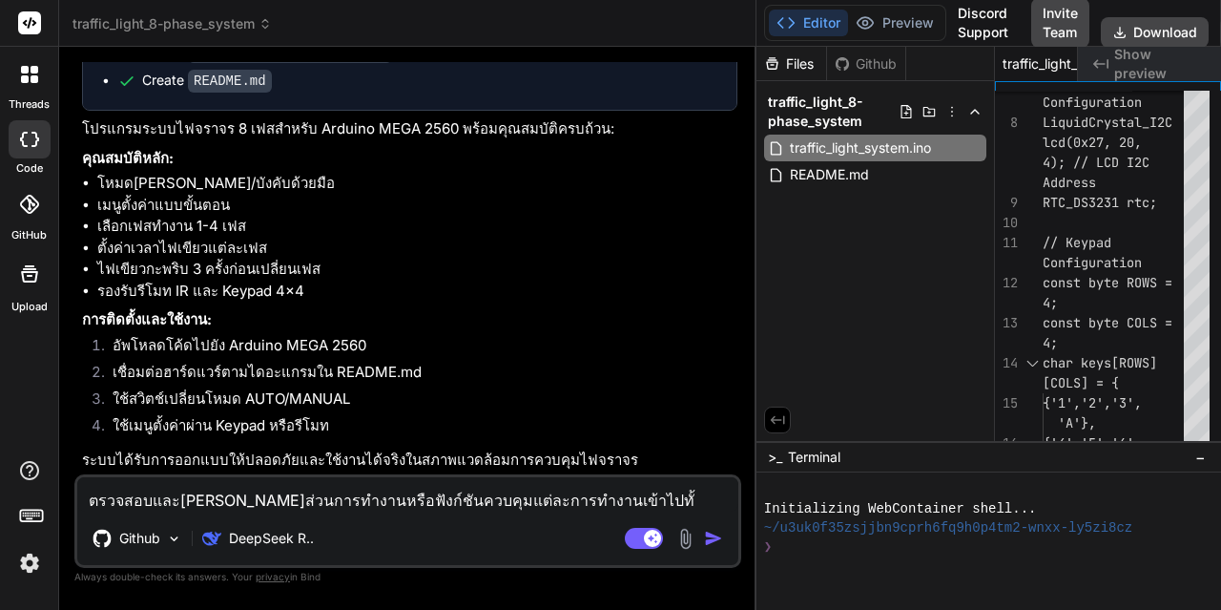
type textarea "ตรวจสอบและ[PERSON_NAME]ส่วนการทำงานหรือฟังก์ชันควบคุมแต่ละการทำงานเข้าไปทั้ง"
type textarea "x"
type textarea "ตรวจสอบและ[PERSON_NAME]ส่วนการทำงานหรือฟังก์ชันควบคุมแต่ละการทำงานเข้าไปทั้งห"
type textarea "x"
type textarea "ตรวจสอบและ[PERSON_NAME]ส่วนการทำงานหรือฟังก์ชันควบคุมแต่ละการทำงานเข้าไปทั้งหม"
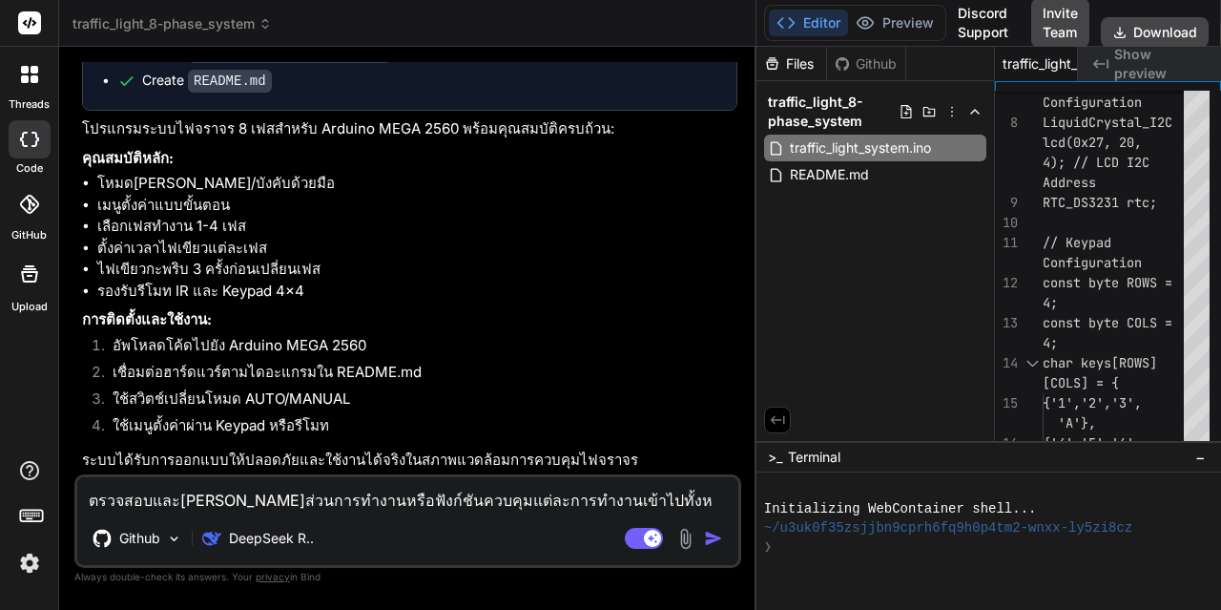
type textarea "x"
type textarea "ตรวจสอบและ[PERSON_NAME]ส่วนการทำงานหรือฟังก์ชันควบคุมแต่ละการทำงานเข้าไปทั้งหมด"
type textarea "x"
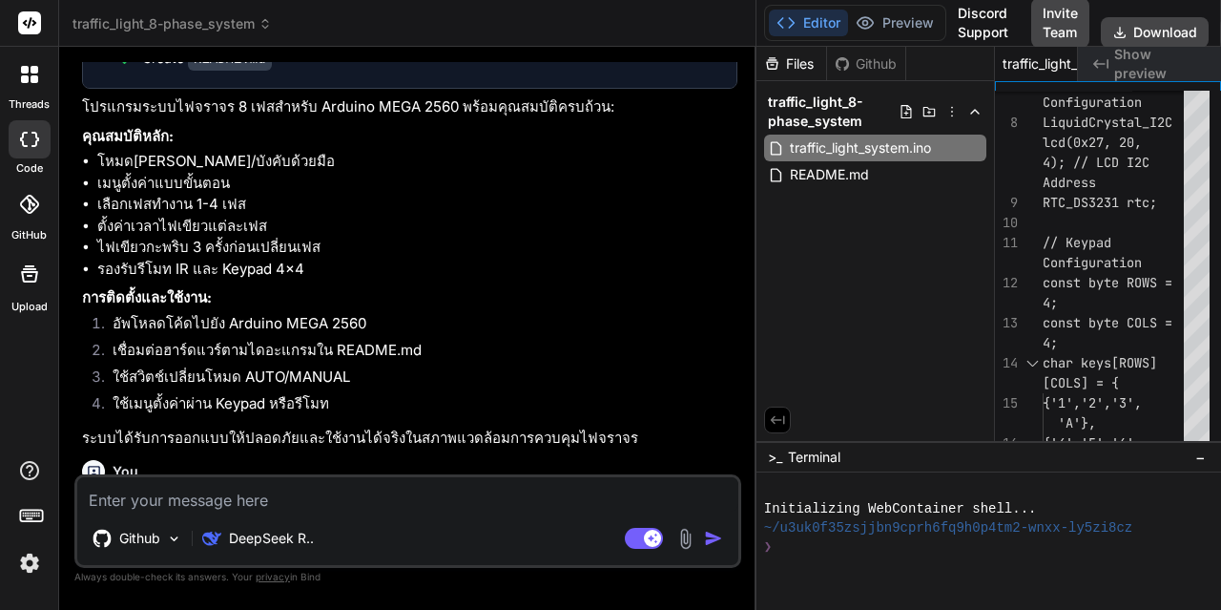
scroll to position [1246, 0]
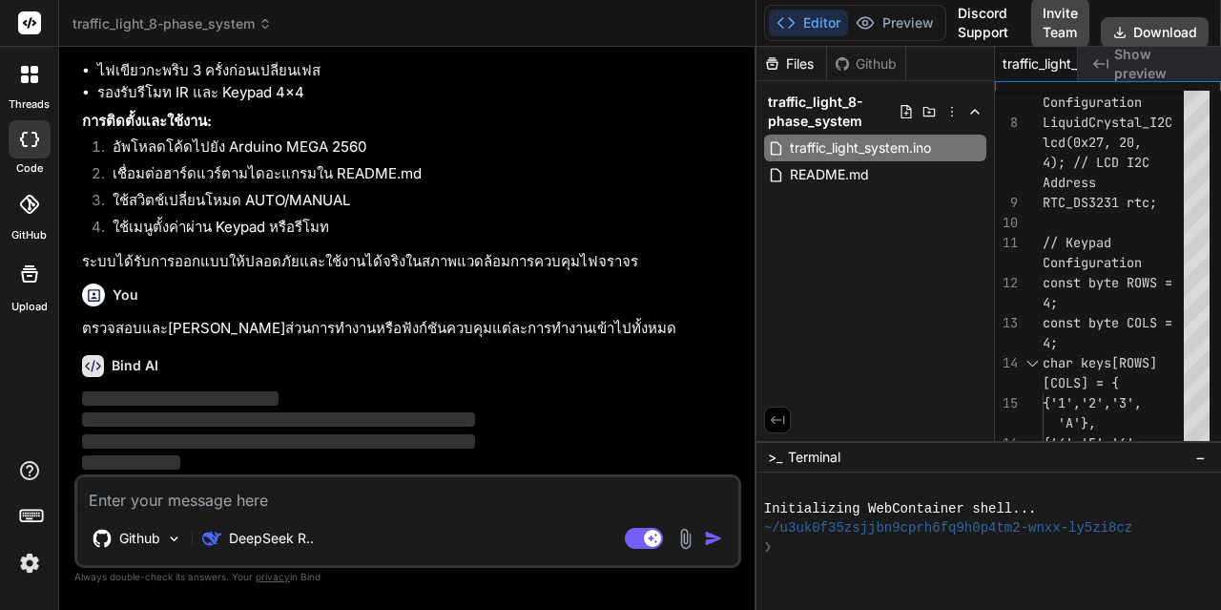
type textarea "RUNNING_DISPLAY) { displayRunningScreen(); } lastUpdate = currentTime; } }"
type textarea "x"
type textarea "} }"
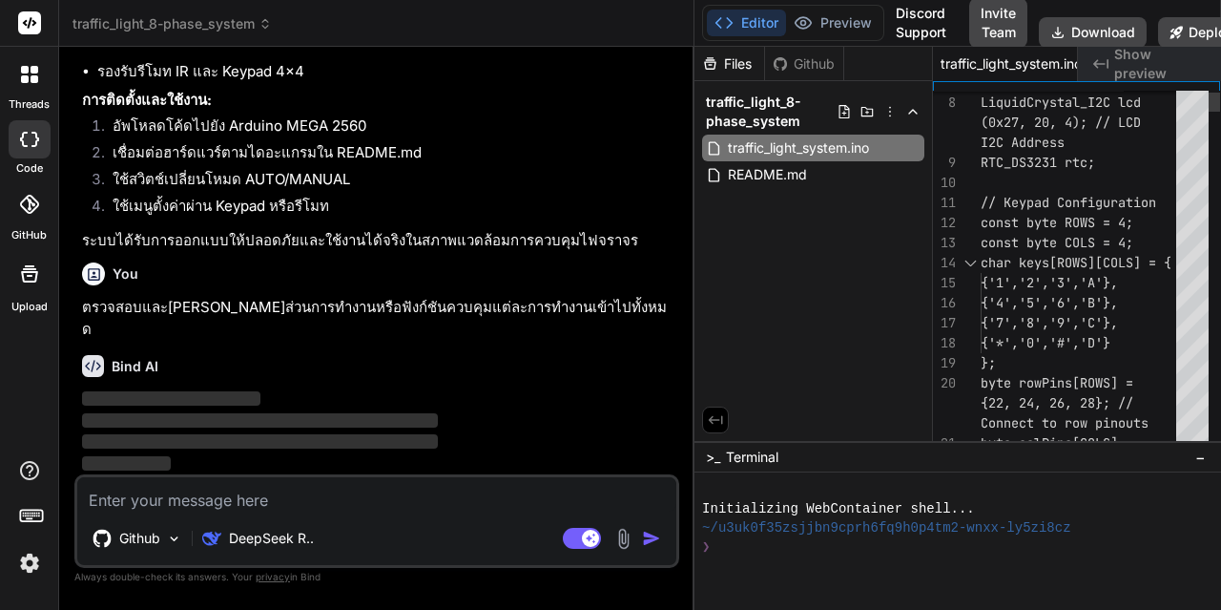
type textarea "x"
type textarea "displayRunningScreen(); } lastUpdate = currentTime; } }"
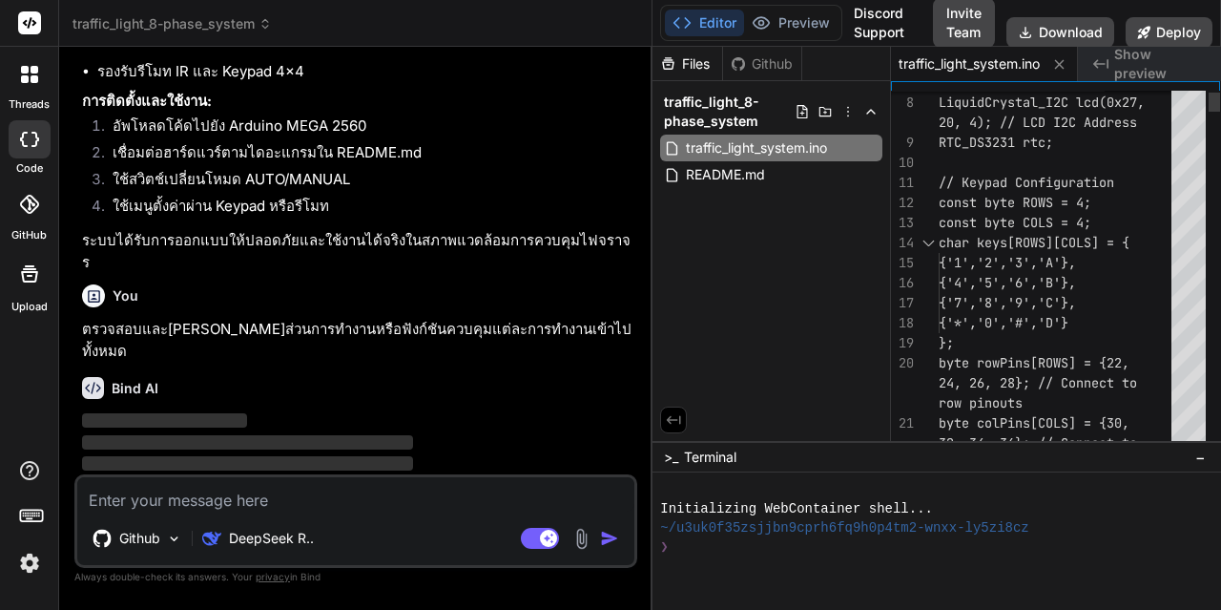
type textarea "x"
type textarea ">= 1000) { // Update every second if (currentMenu == RUNNING_DISPLAY) { display…"
type textarea "x"
type textarea "} }"
type textarea "x"
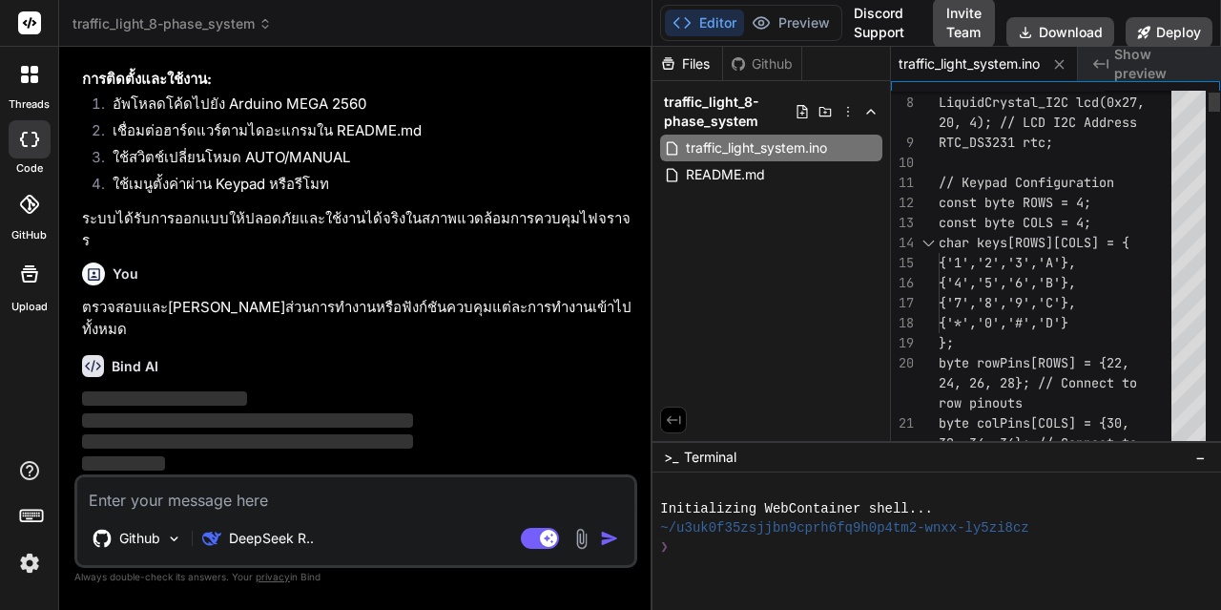
type textarea "}"
type textarea "x"
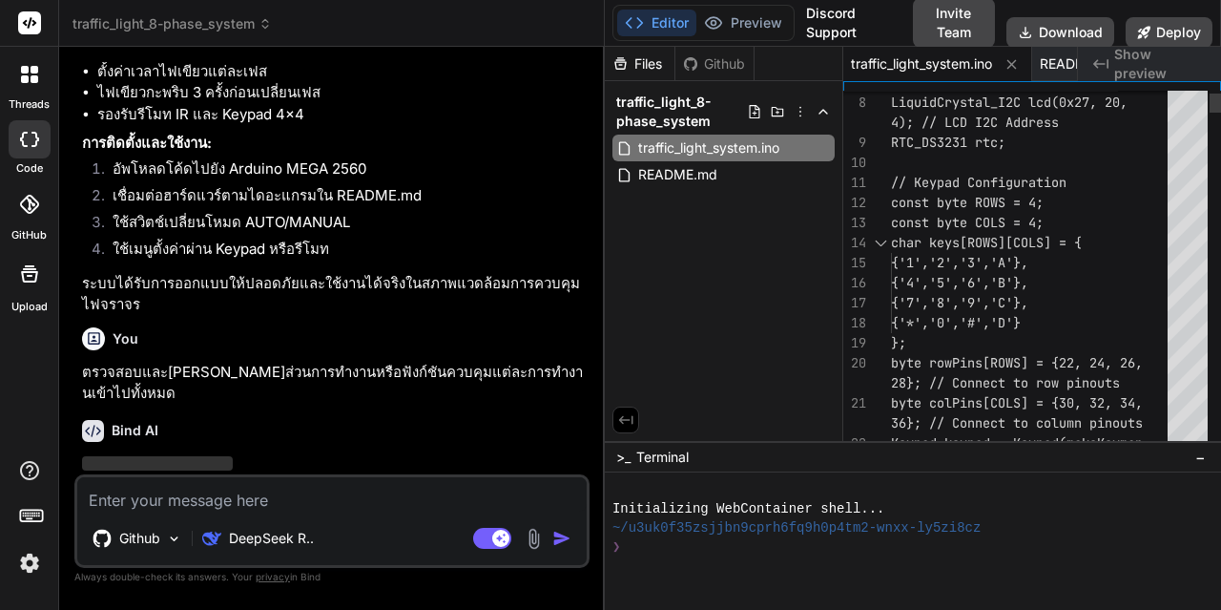
type textarea "} lastUpdate = currentTime; } }"
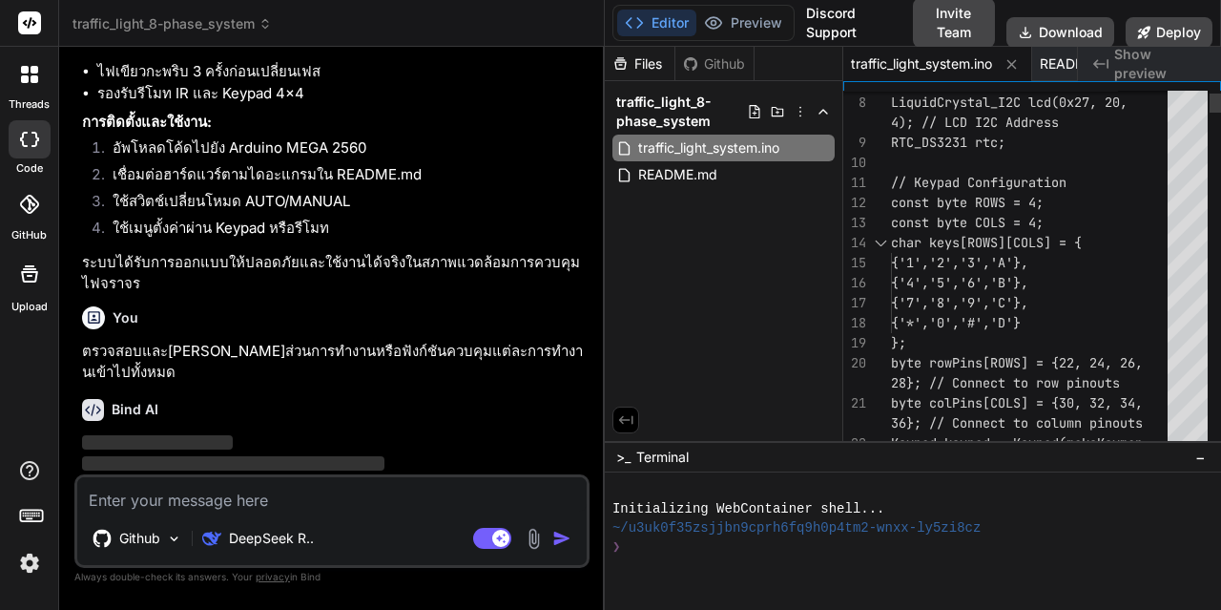
type textarea "x"
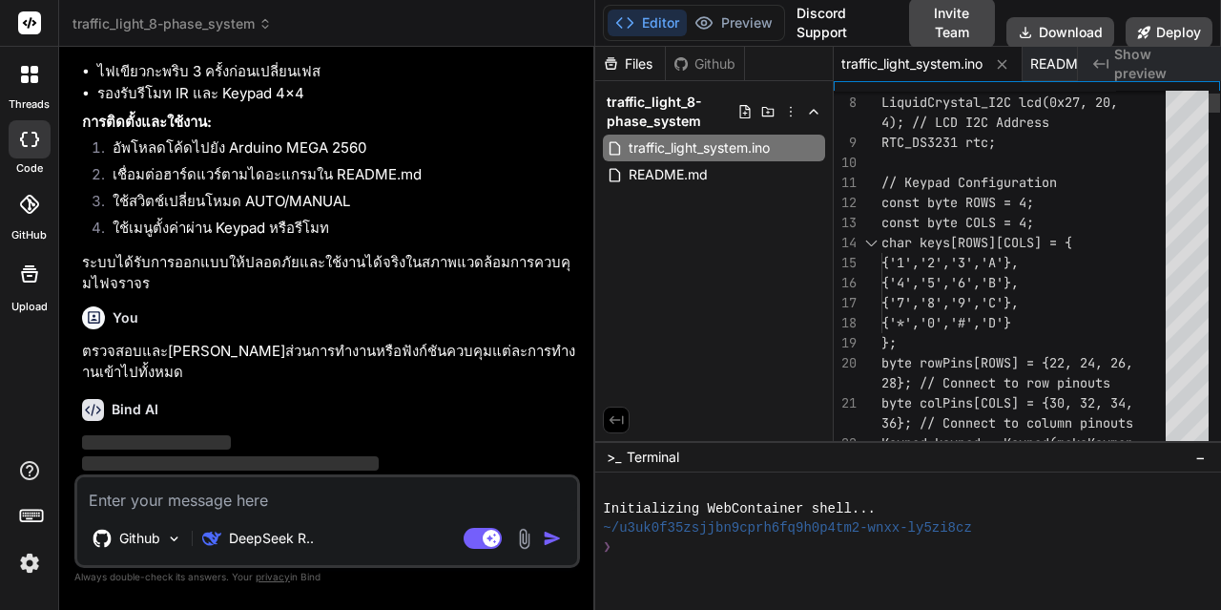
type textarea "if (currentTime - lastUpdate >= 1000) { // Update every second if (currentMenu …"
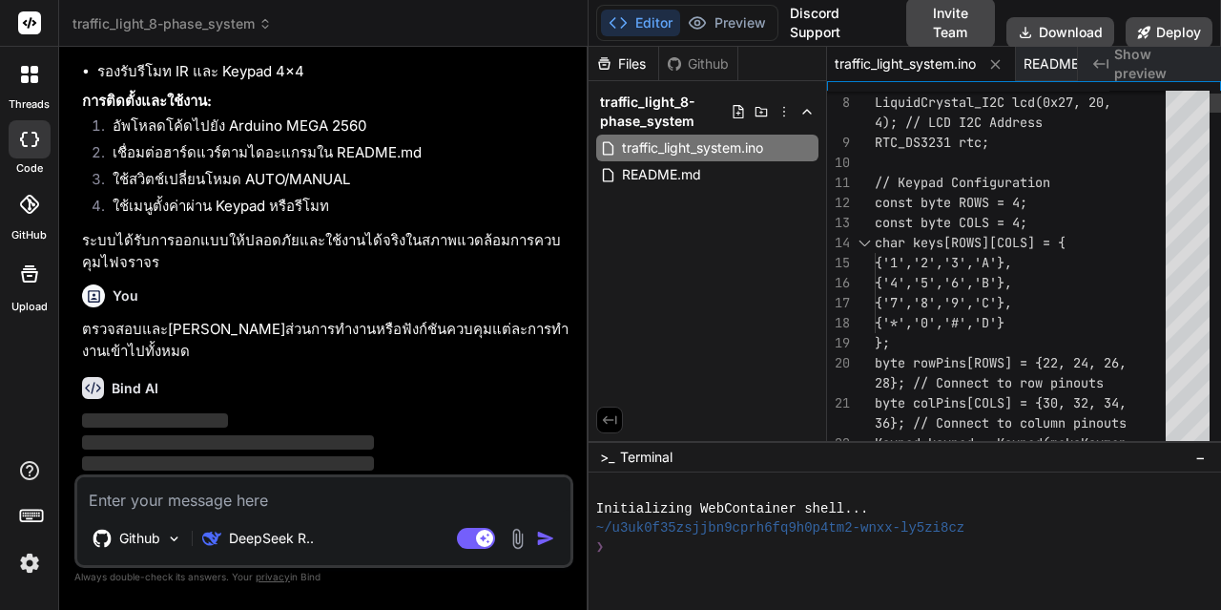
type textarea "x"
drag, startPoint x: 756, startPoint y: 283, endPoint x: 549, endPoint y: 275, distance: 207.2
click at [551, 282] on div "Bind AI Web Search Created with Pixso. Code Generator You Bind AI 🔹 Project: Tr…" at bounding box center [324, 328] width 530 height 563
type textarea "RUNNING_DISPLAY) { displayRunningScreen(); } lastUpdate = currentTime; } }"
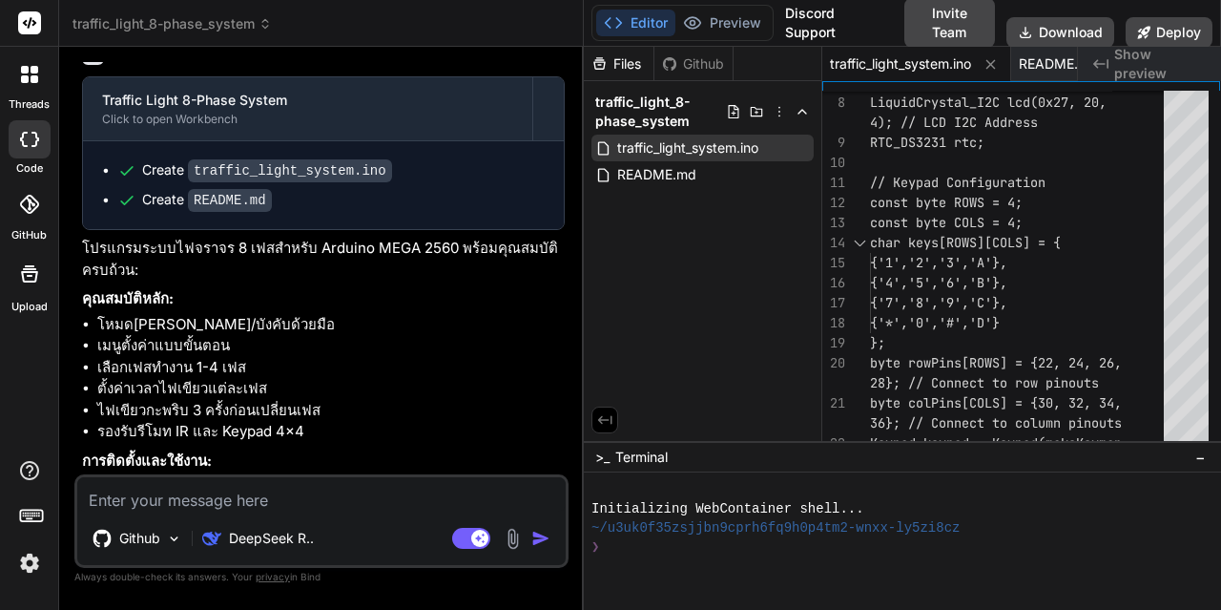
scroll to position [1375, 0]
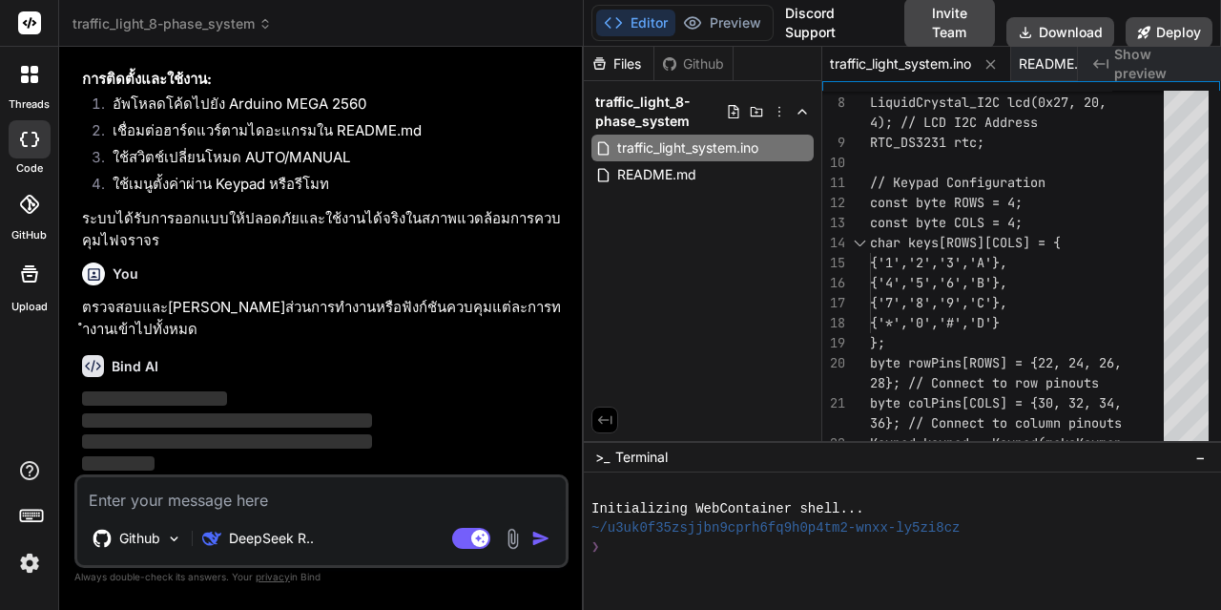
click at [653, 25] on button "Editor" at bounding box center [635, 23] width 79 height 27
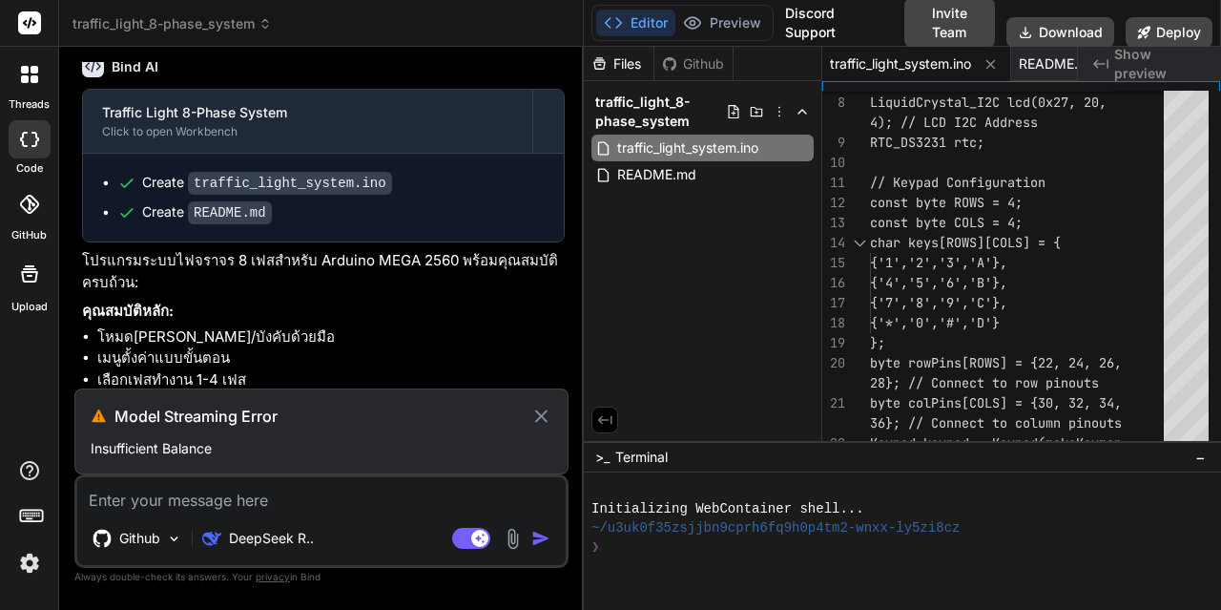
scroll to position [1326, 0]
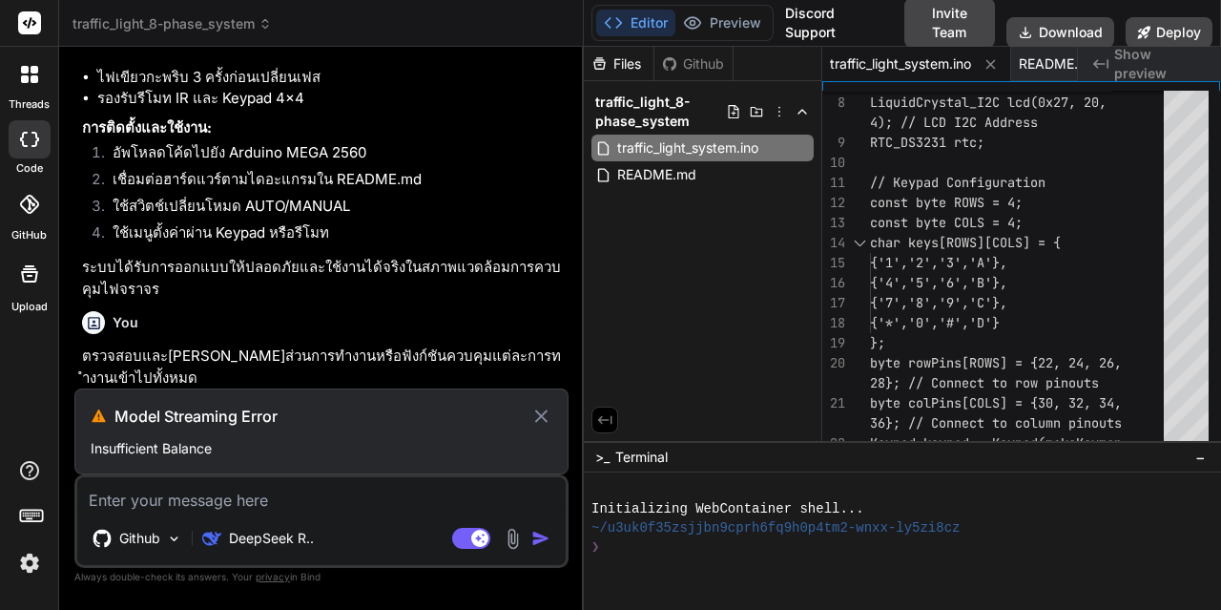
click at [532, 417] on icon at bounding box center [541, 416] width 22 height 23
type textarea "x"
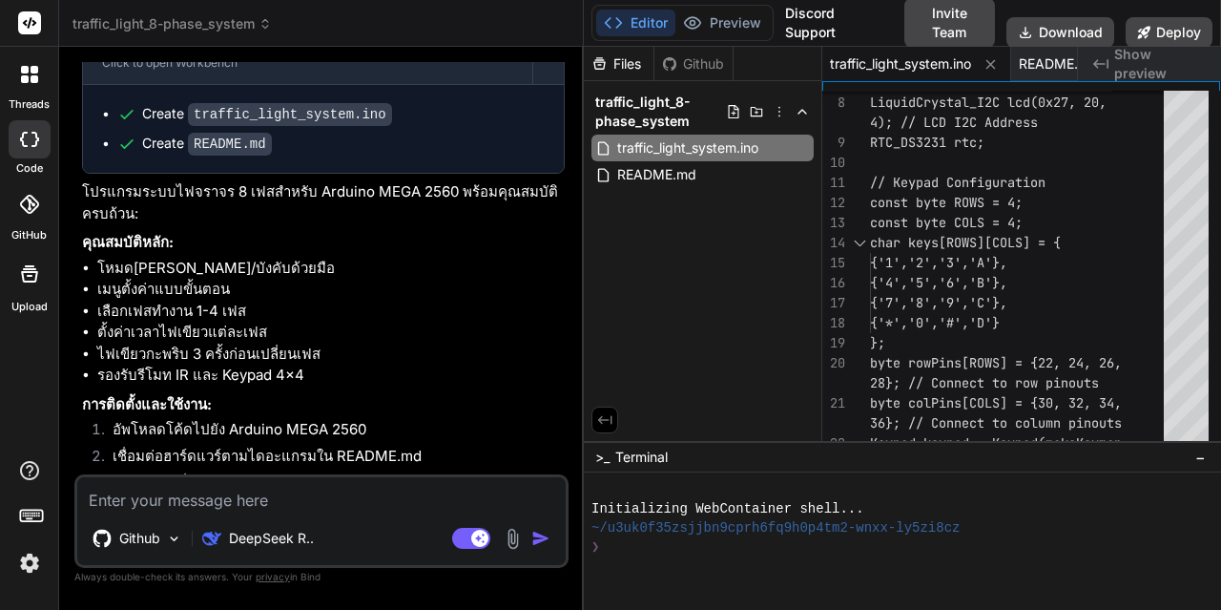
scroll to position [1240, 0]
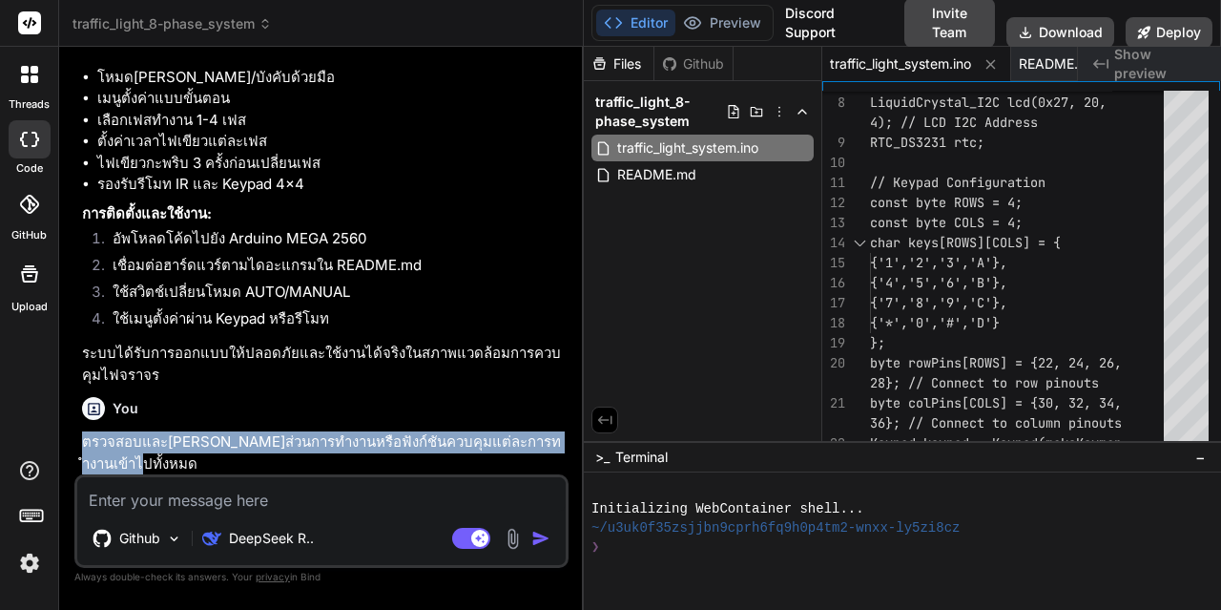
drag, startPoint x: 80, startPoint y: 461, endPoint x: 547, endPoint y: 467, distance: 466.6
click at [547, 467] on div "You Bind AI 🔹 Project: Traffic Light 8-Phase System 🔧 Tech Stack: Arduino IDE (…" at bounding box center [323, 268] width 490 height 412
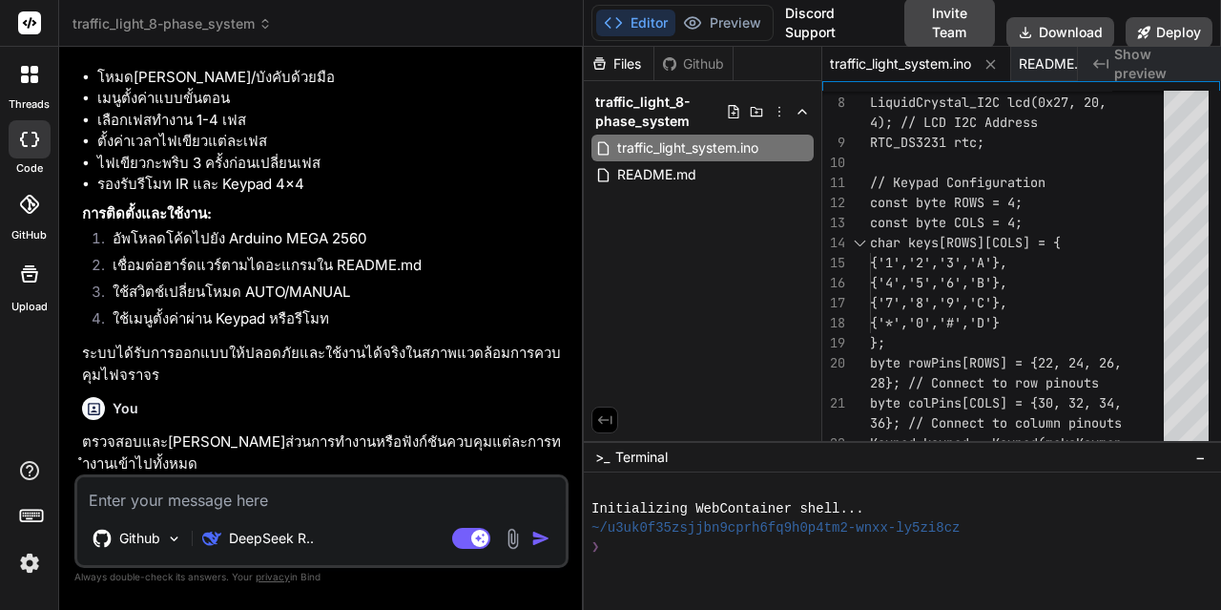
drag, startPoint x: 520, startPoint y: 462, endPoint x: 186, endPoint y: 492, distance: 335.3
click at [186, 492] on textarea at bounding box center [321, 494] width 489 height 34
click at [184, 492] on textarea at bounding box center [321, 494] width 489 height 34
type textarea "ท"
type textarea "x"
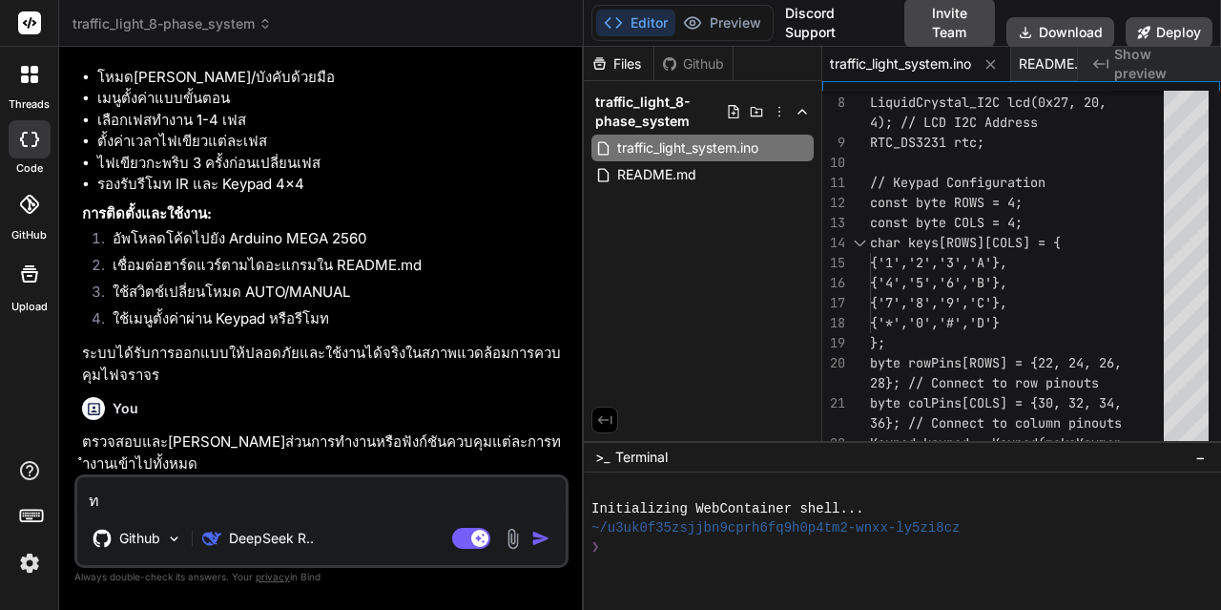
type textarea "ทำ"
type textarea "x"
type textarea "ทำใ"
type textarea "x"
type textarea "ทำให"
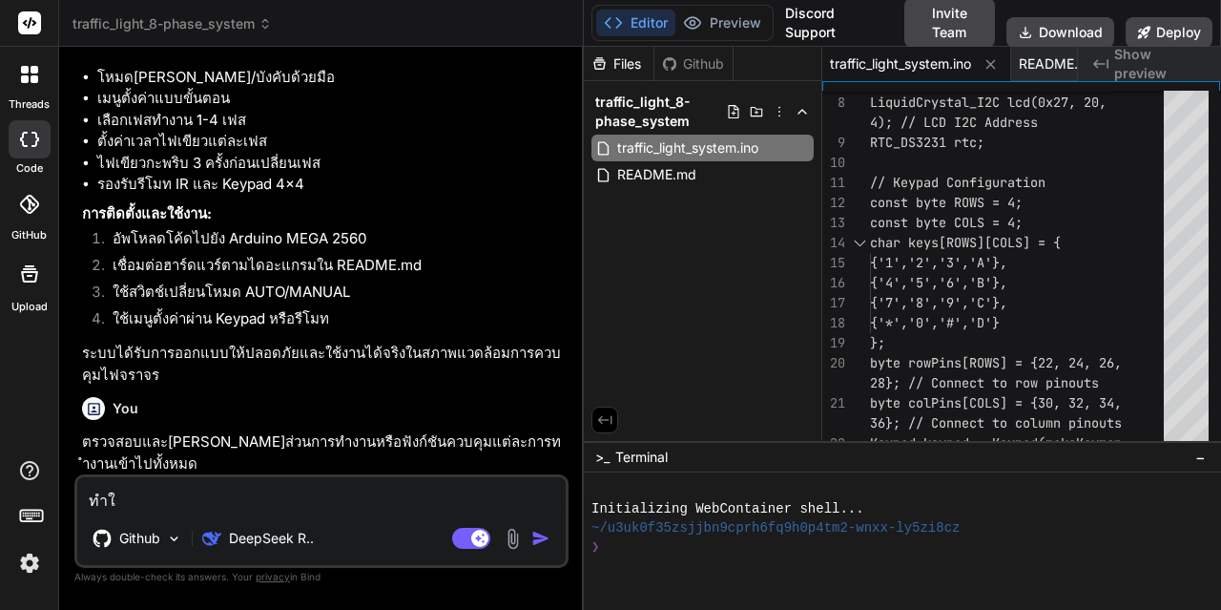
type textarea "x"
type textarea "ทำให้"
type textarea "x"
type textarea "ทำให้ก"
type textarea "x"
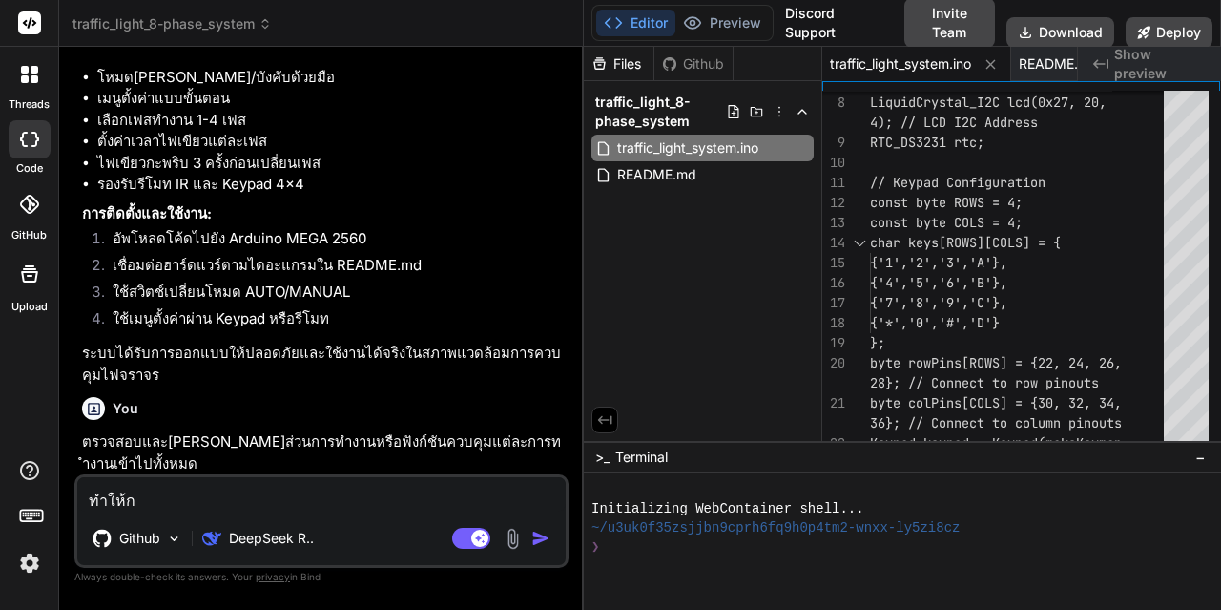
type textarea "ทำให้กา"
type textarea "x"
type textarea "ทำให้การ"
type textarea "x"
type textarea "ทำให้การท"
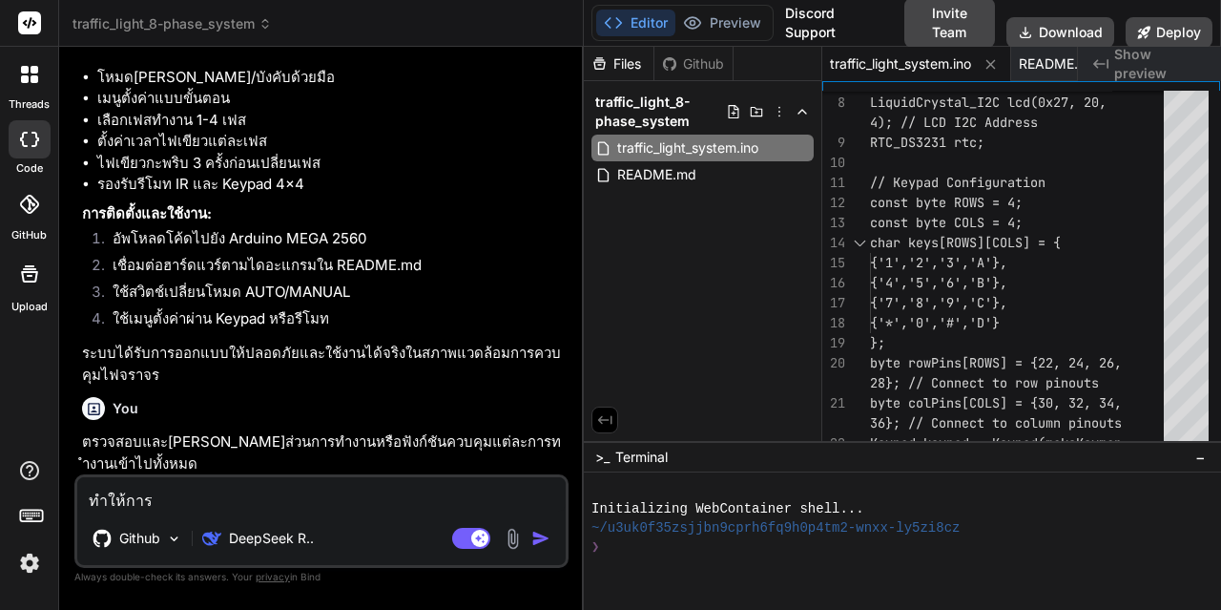
type textarea "x"
type textarea "ทำให้การทำ"
type textarea "x"
type textarea "ทำให้การทำง"
type textarea "x"
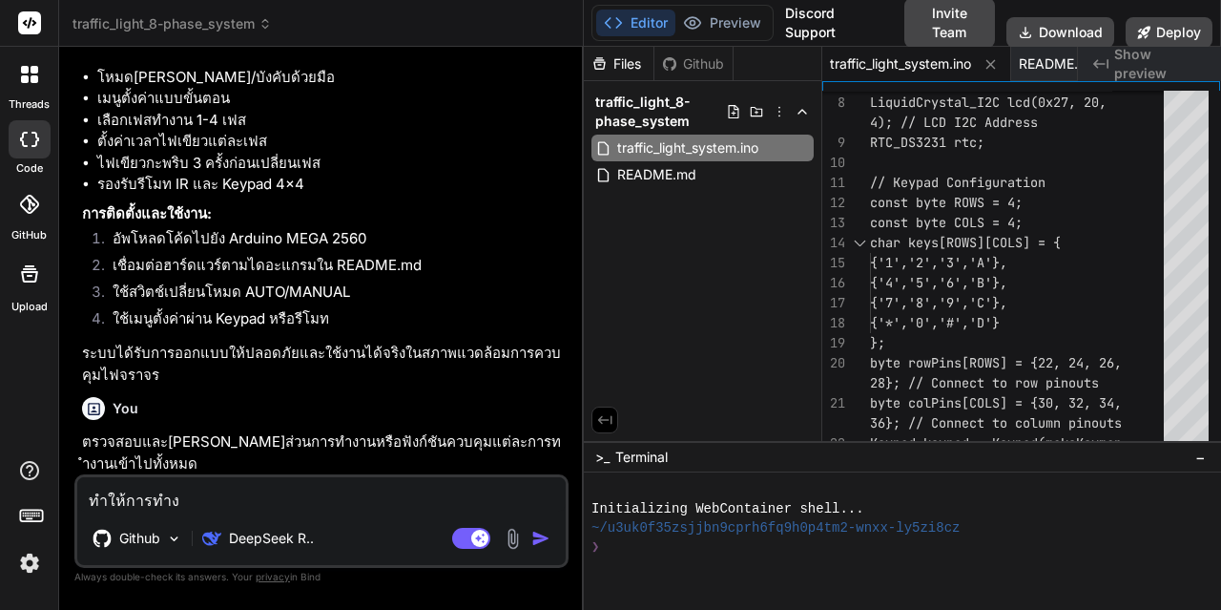
type textarea "ทำให้การทำงา"
type textarea "x"
type textarea "ทำให้การทำงาน"
type textarea "x"
type textarea "ทำให้การทำงานท"
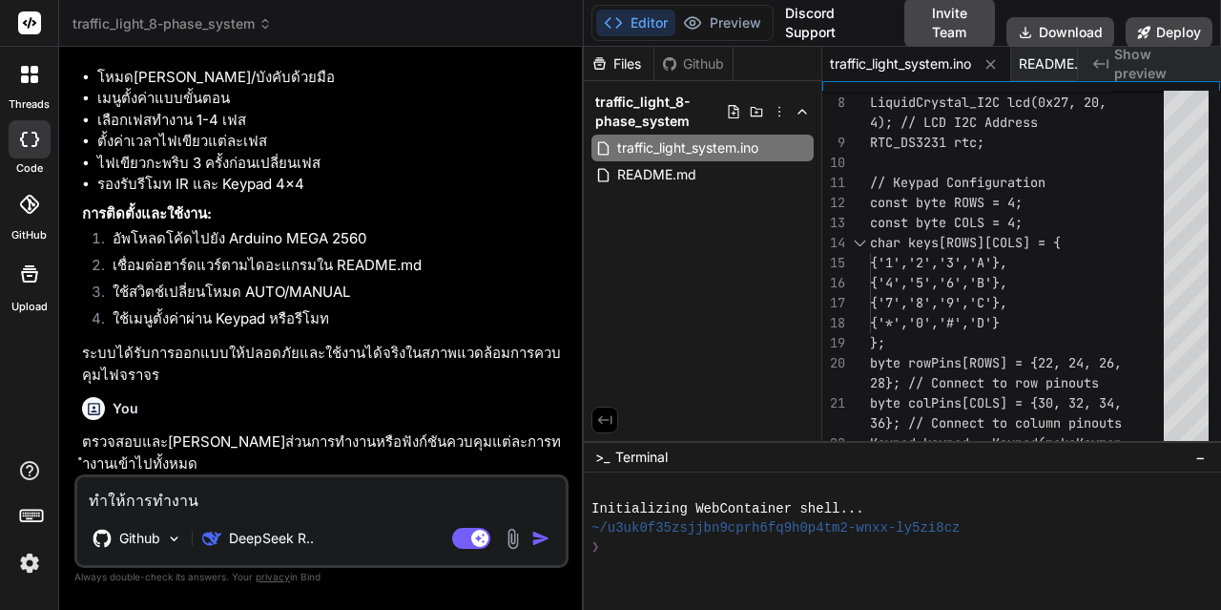
type textarea "x"
type textarea "ทำให้การทำงานทั"
type textarea "x"
type textarea "ทำให้การทำงานทั้"
type textarea "x"
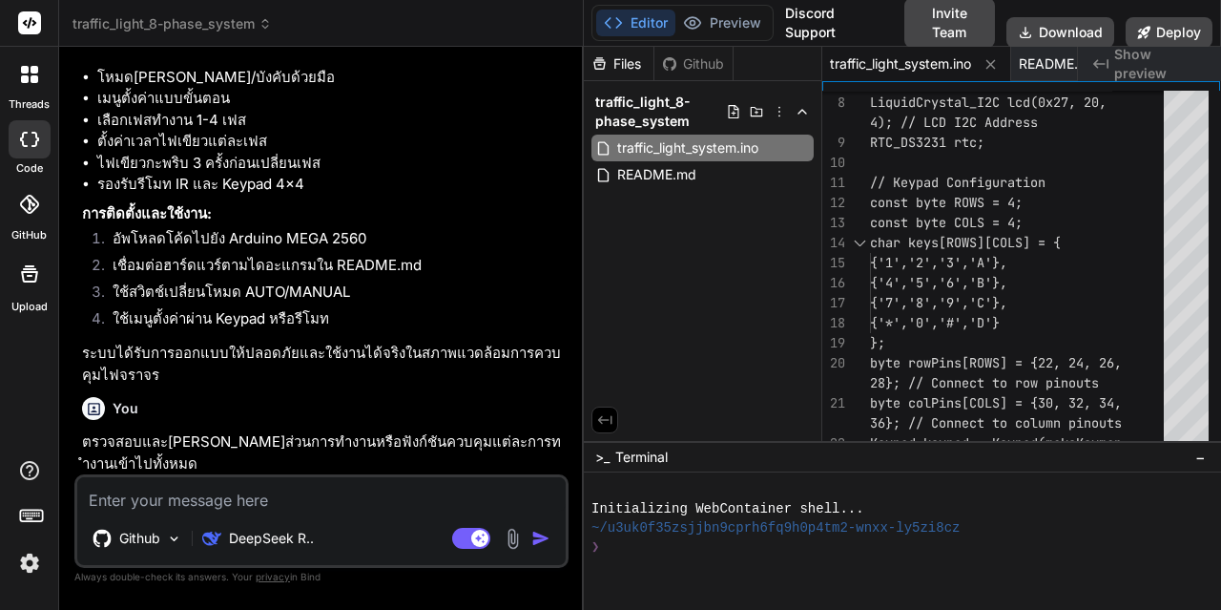
scroll to position [1439, 0]
